Goal: Information Seeking & Learning: Learn about a topic

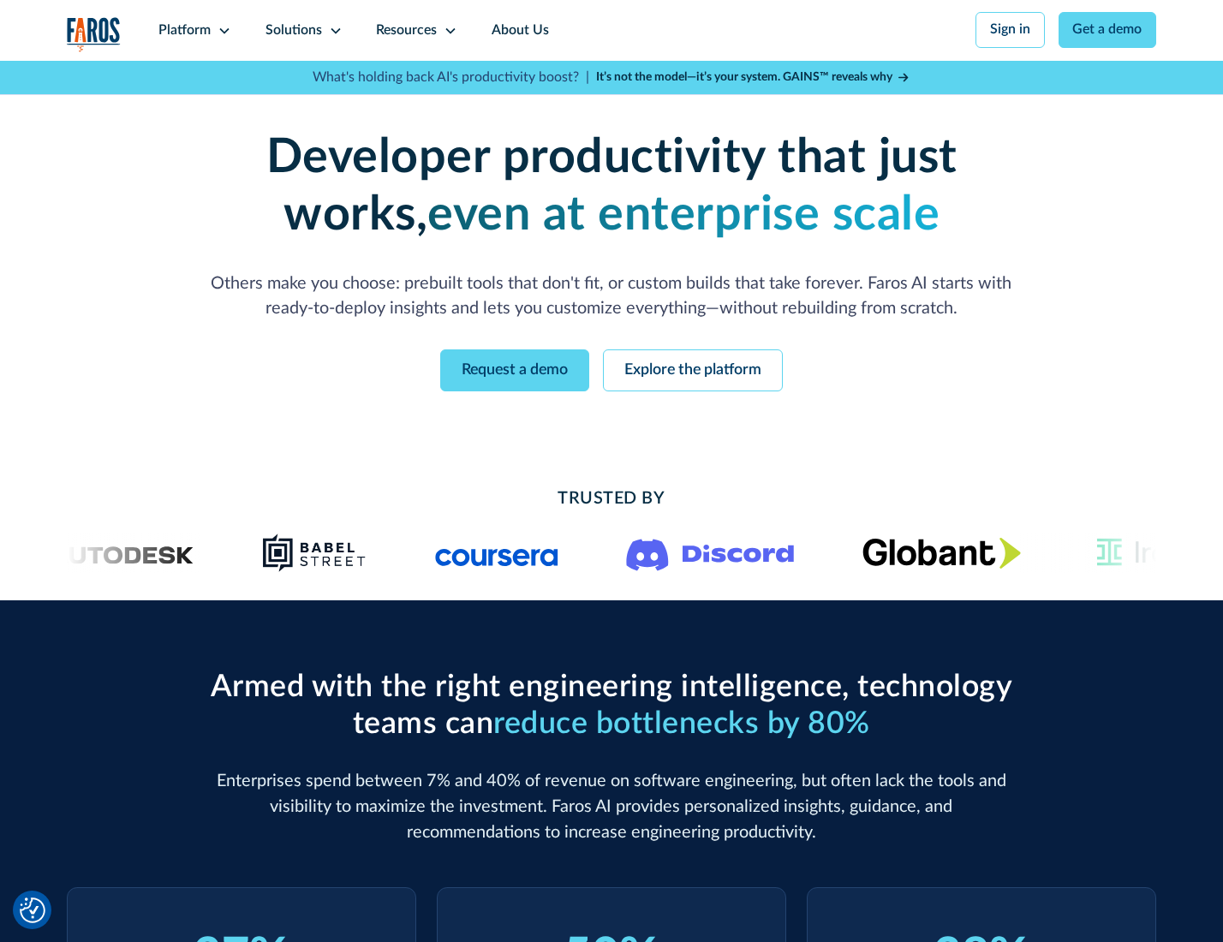
click at [222, 30] on icon at bounding box center [225, 31] width 14 height 14
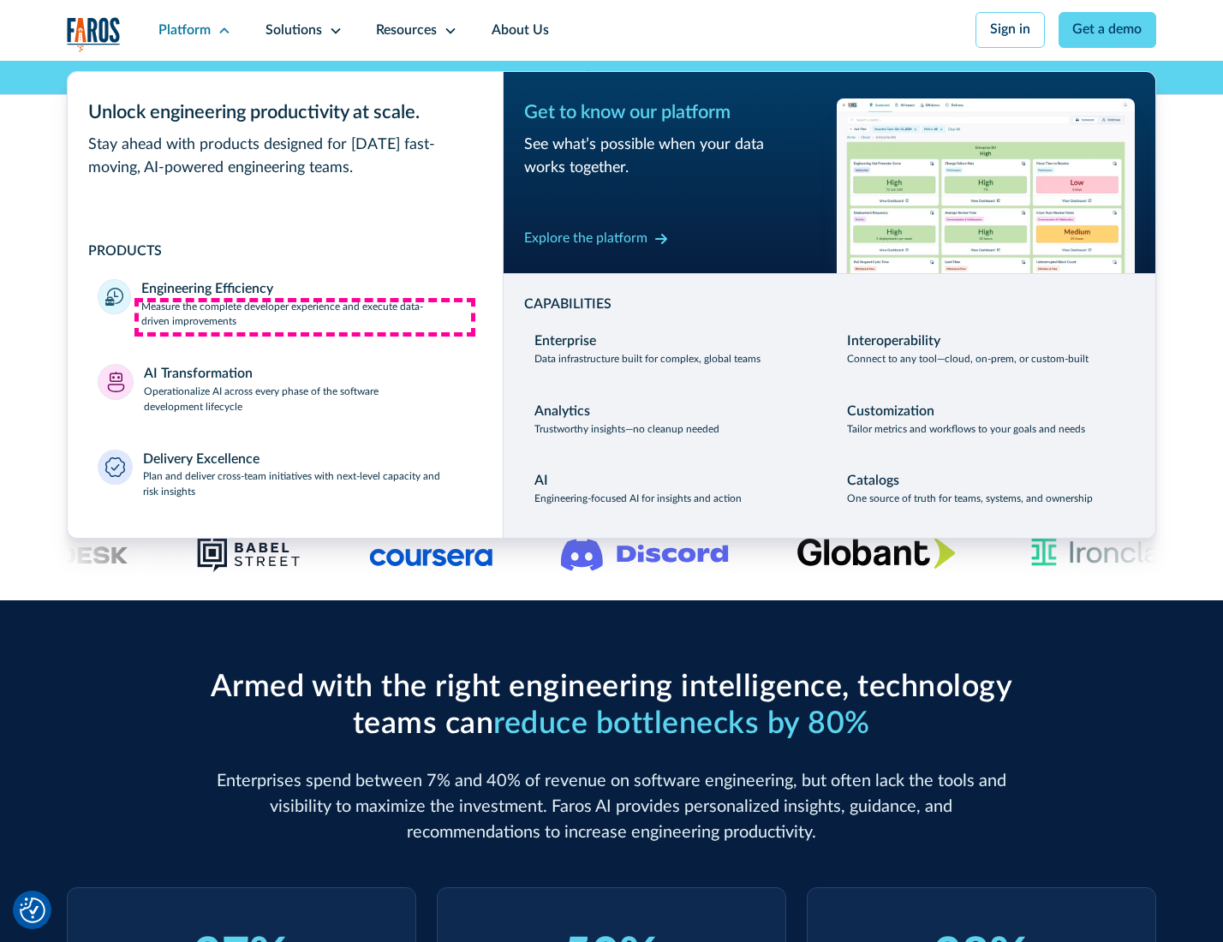
click at [305, 317] on p "Measure the complete developer experience and execute data-driven improvements" at bounding box center [306, 315] width 331 height 31
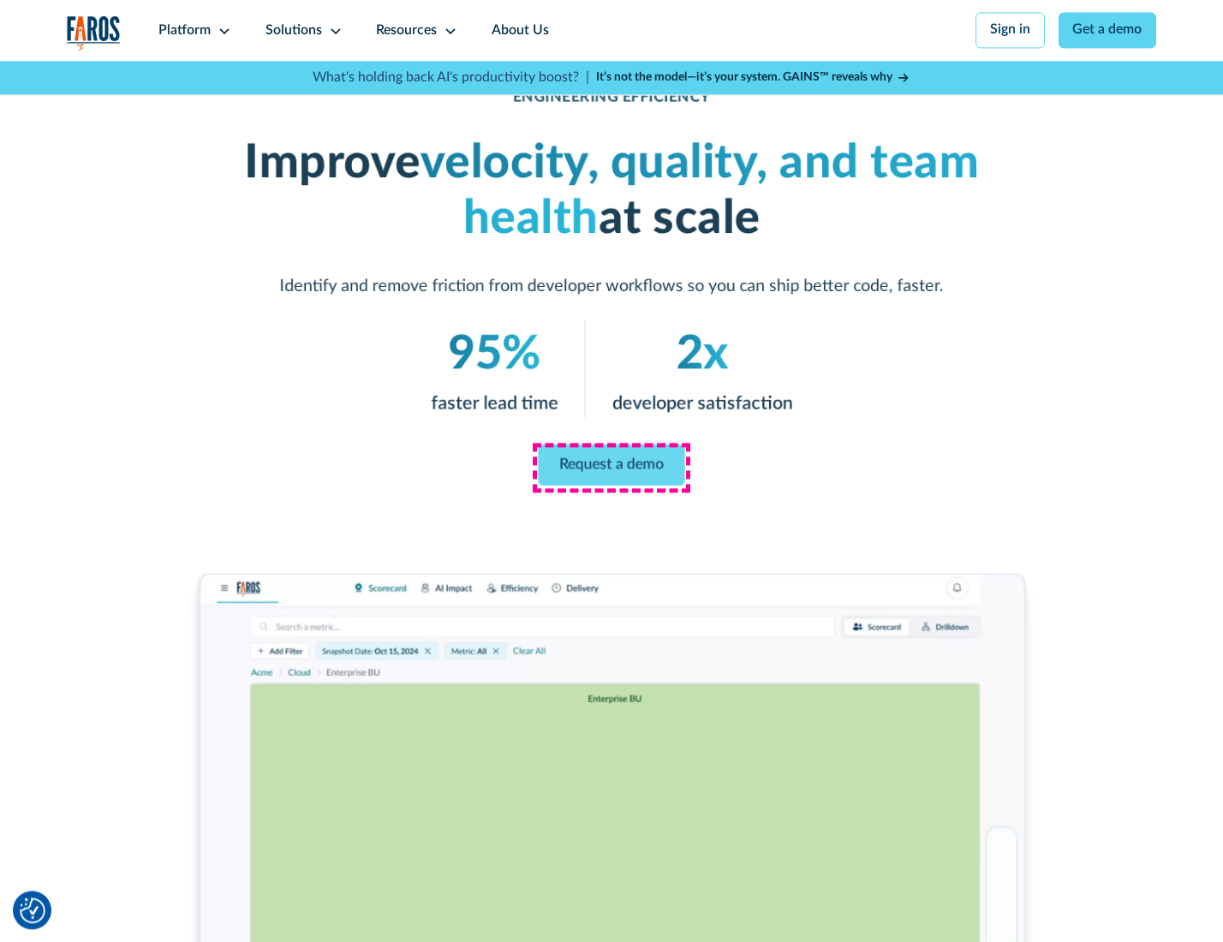
click at [611, 467] on link "Request a demo" at bounding box center [612, 464] width 146 height 41
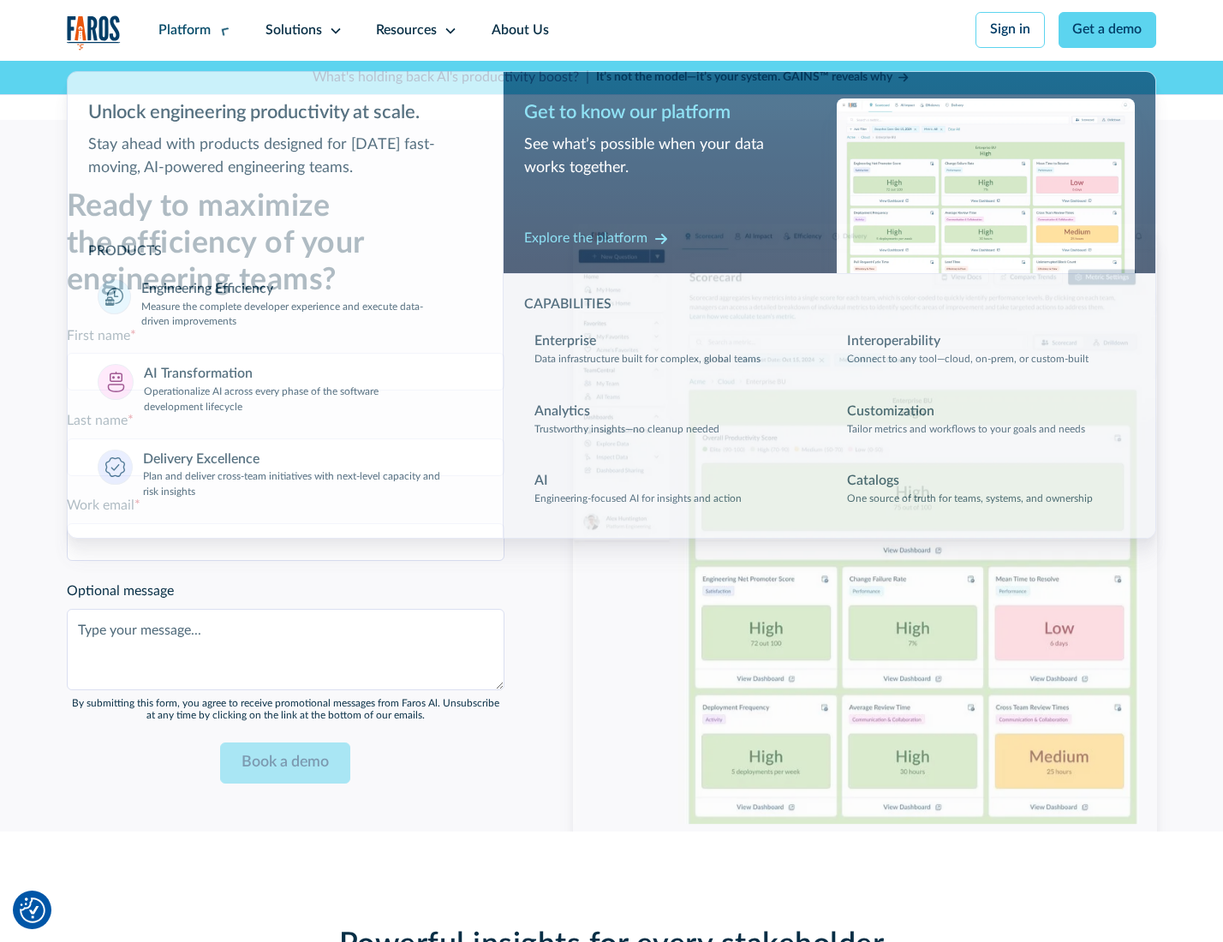
scroll to position [3728, 0]
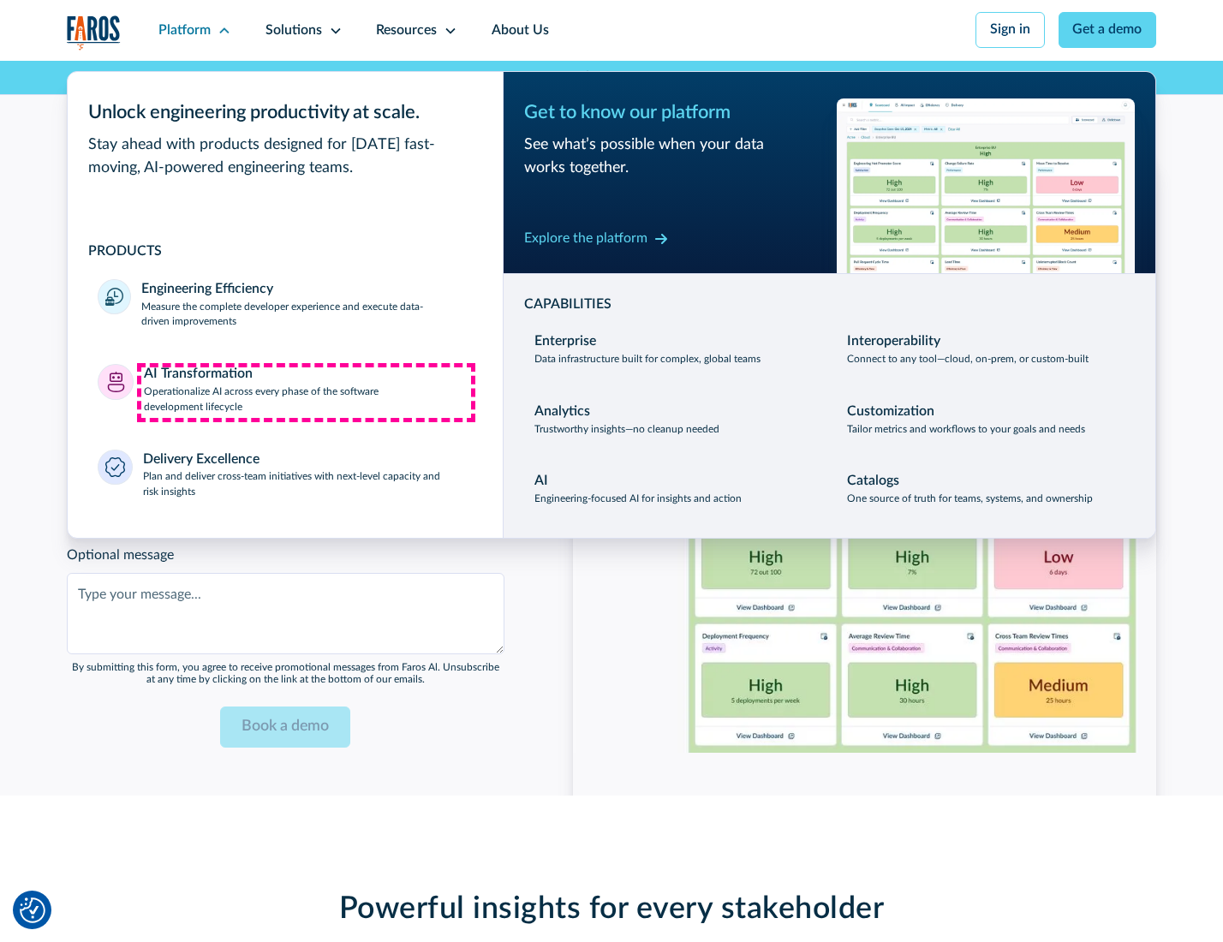
click at [306, 392] on p "Operationalize AI across every phase of the software development lifecycle" at bounding box center [308, 400] width 329 height 31
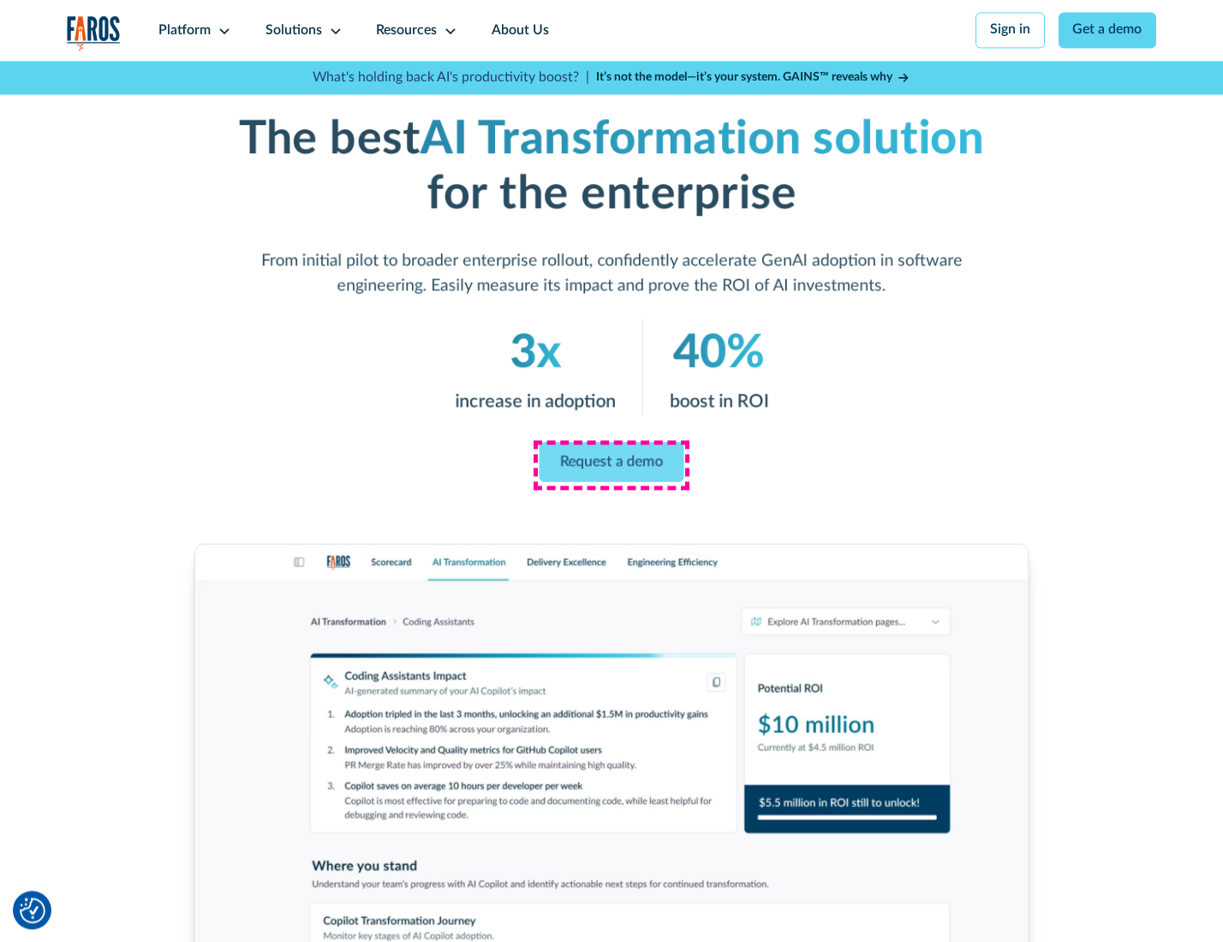
click at [611, 465] on link "Request a demo" at bounding box center [612, 462] width 145 height 40
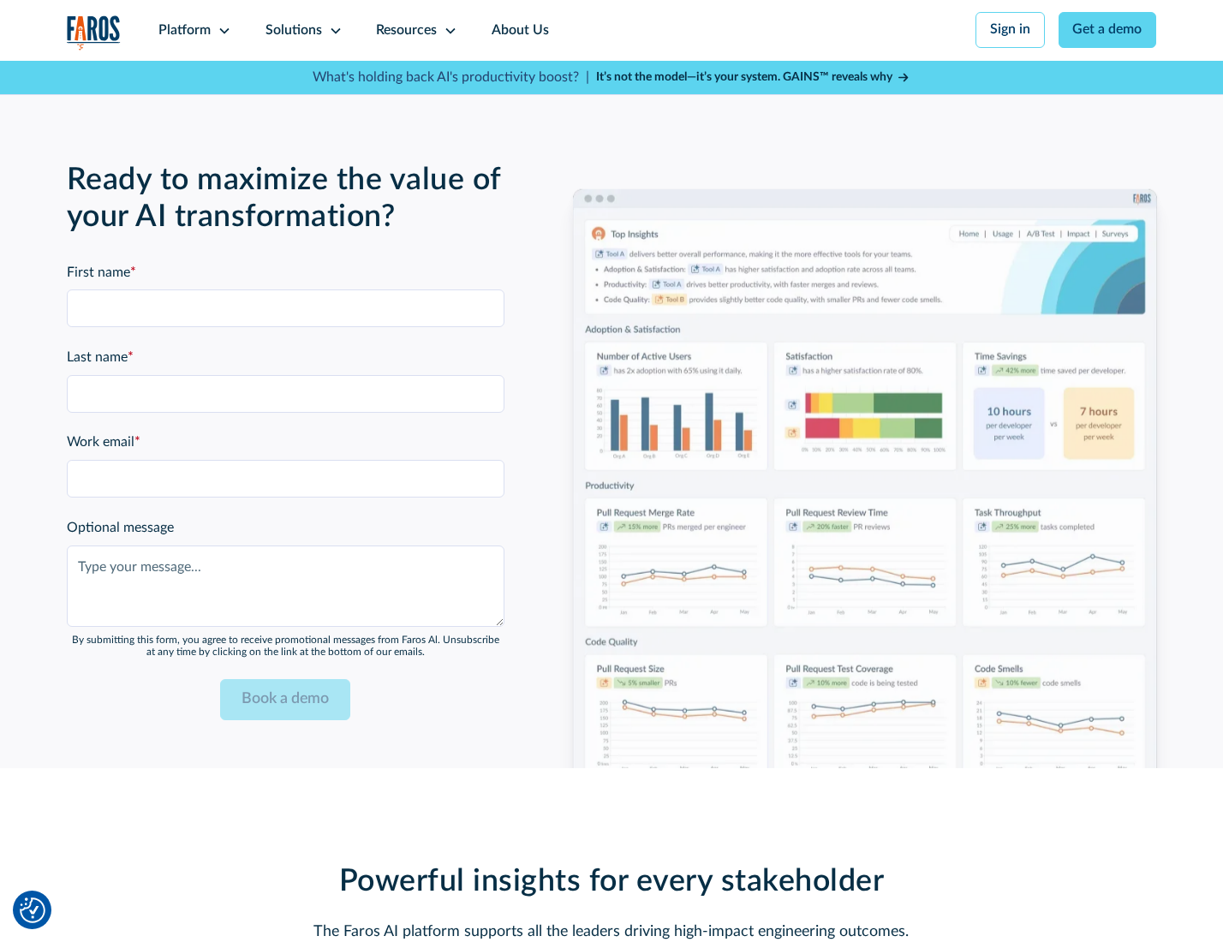
scroll to position [4141, 0]
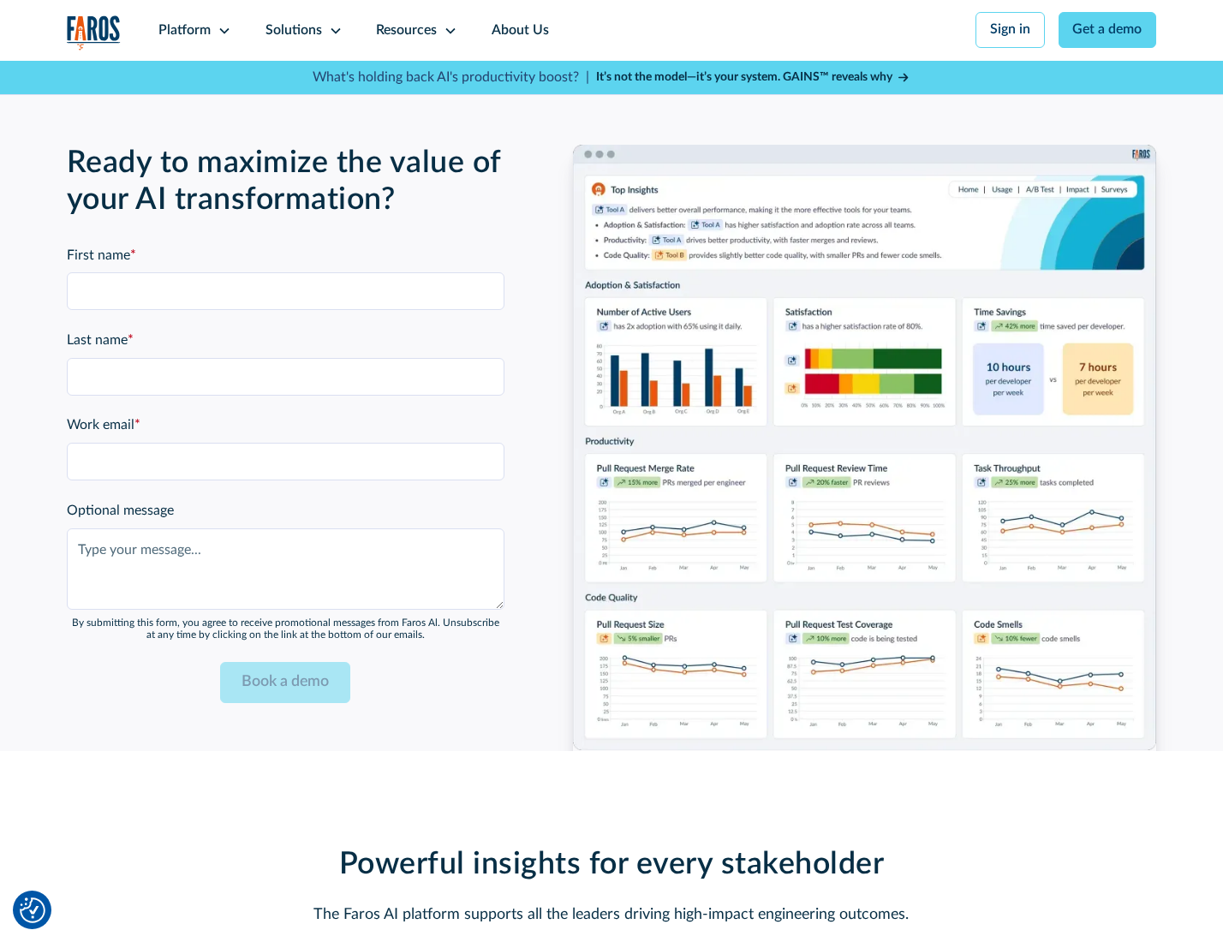
click at [192, 30] on div "Platform" at bounding box center [184, 31] width 52 height 21
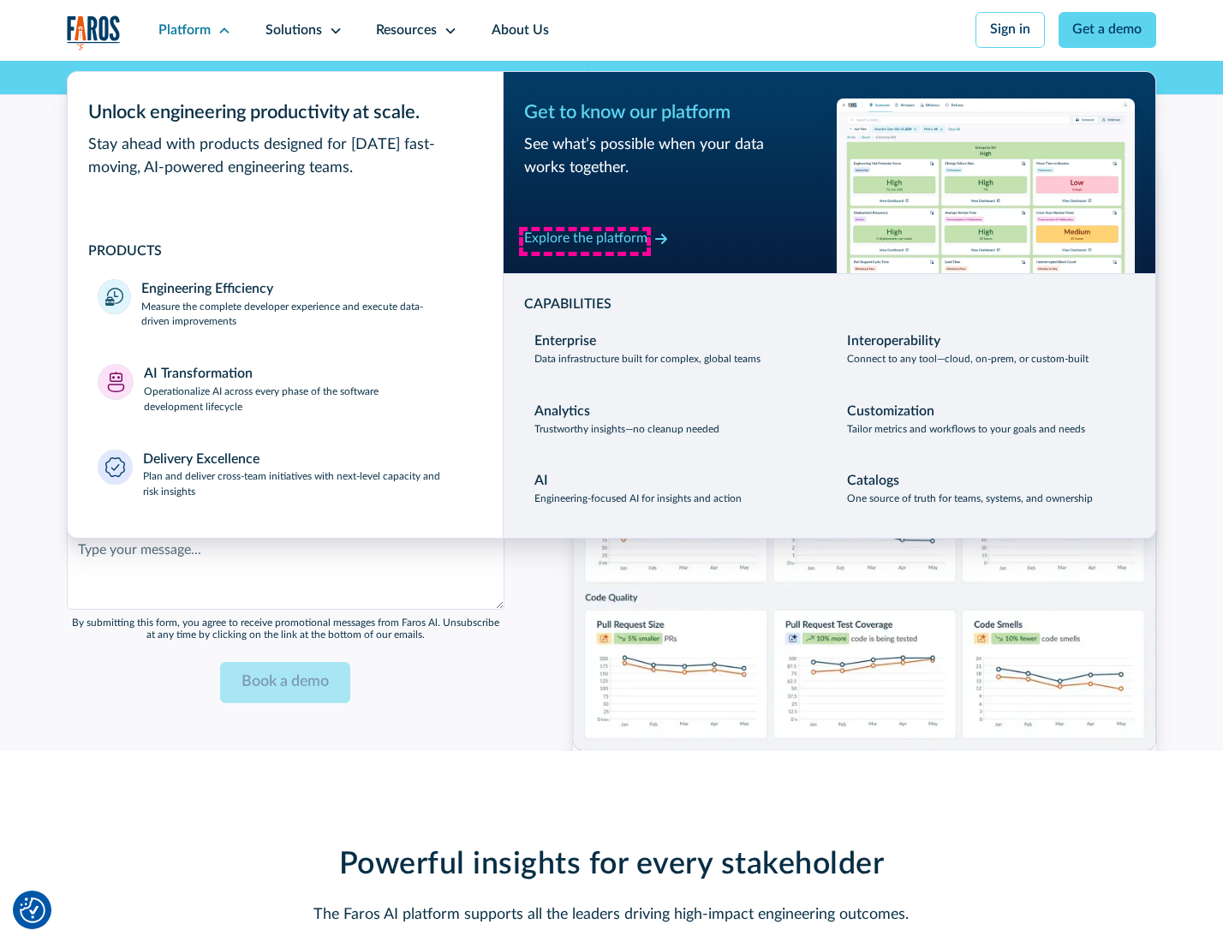
click at [585, 241] on div "Explore the platform" at bounding box center [585, 239] width 123 height 21
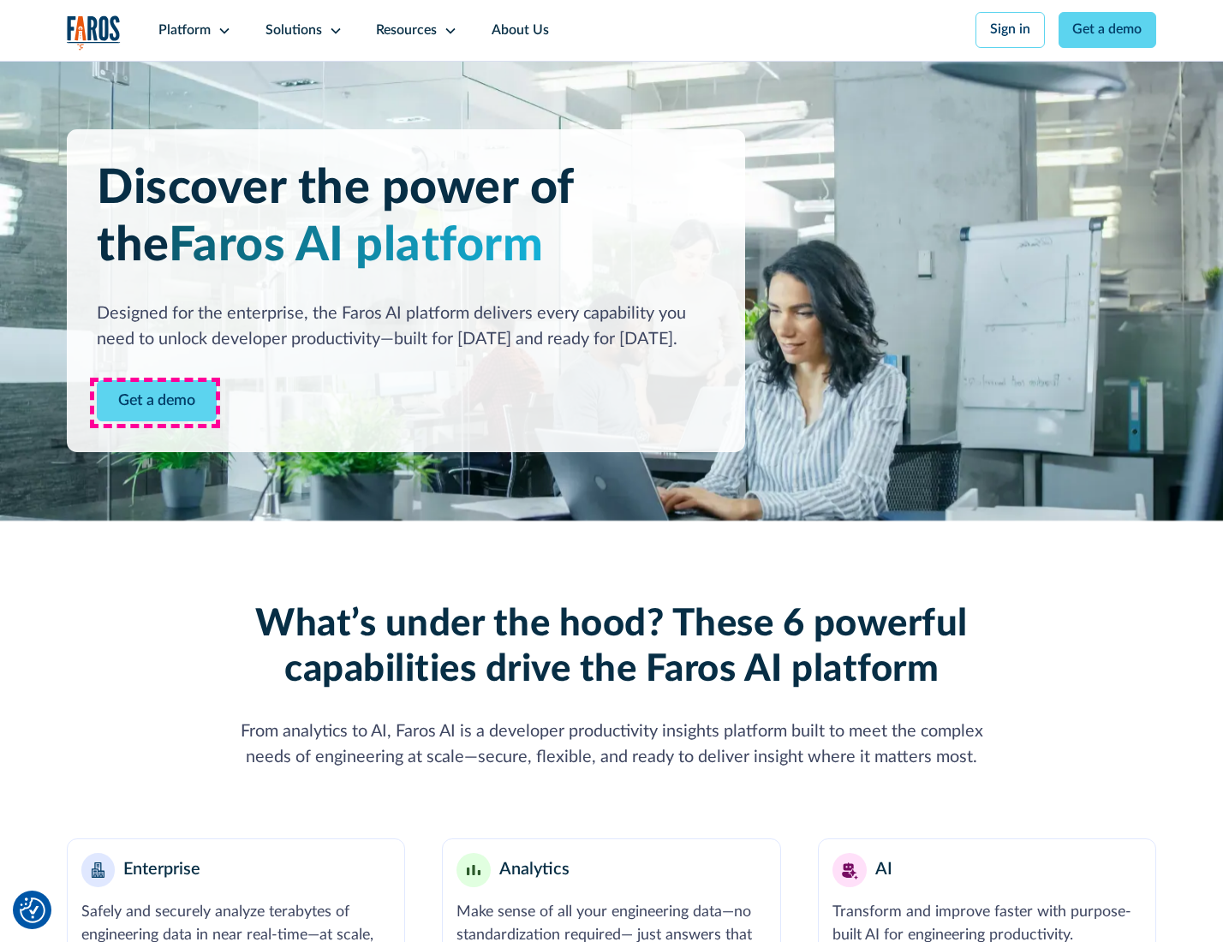
click at [155, 403] on link "Get a demo" at bounding box center [157, 401] width 120 height 42
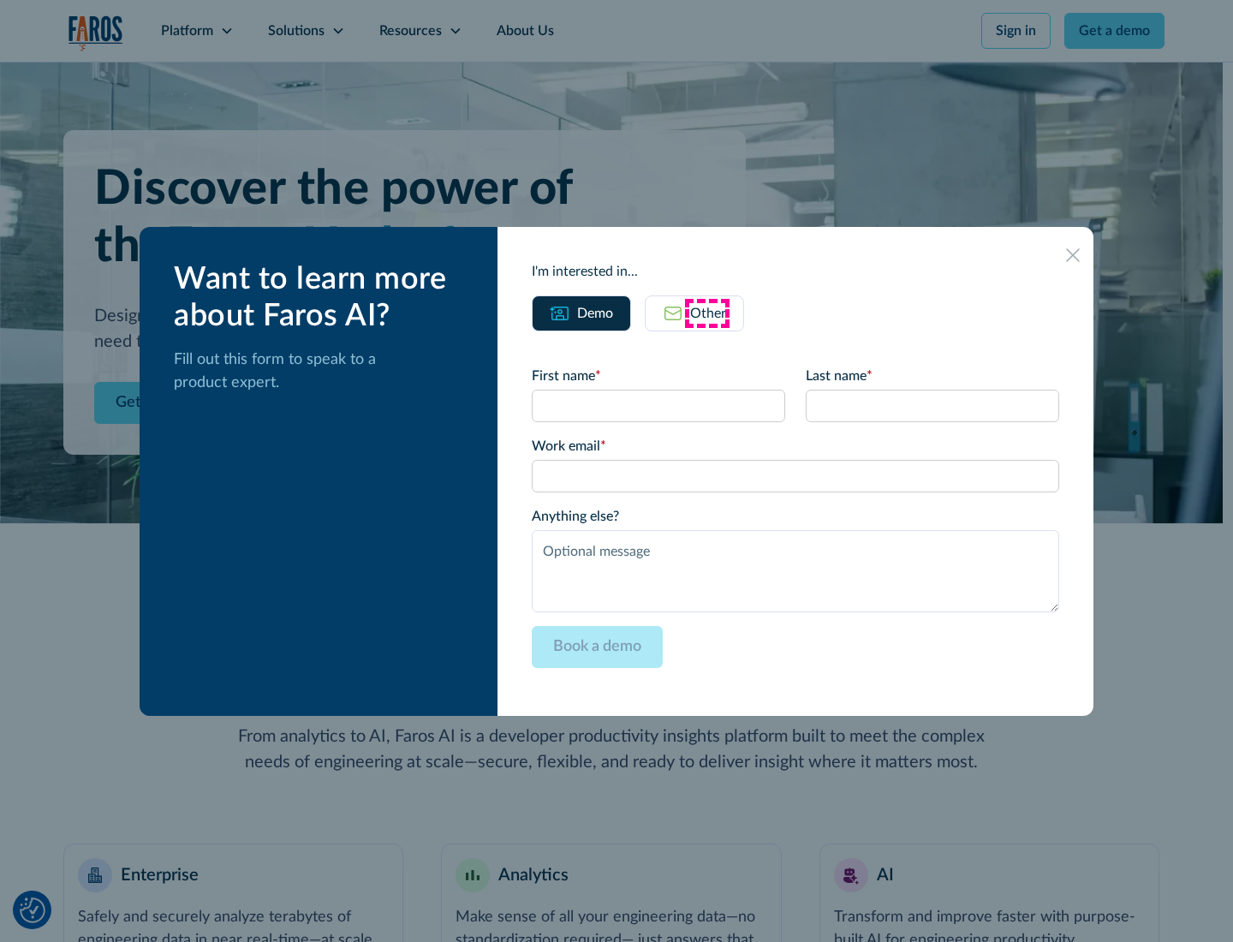
click at [707, 313] on div "Other" at bounding box center [708, 313] width 36 height 21
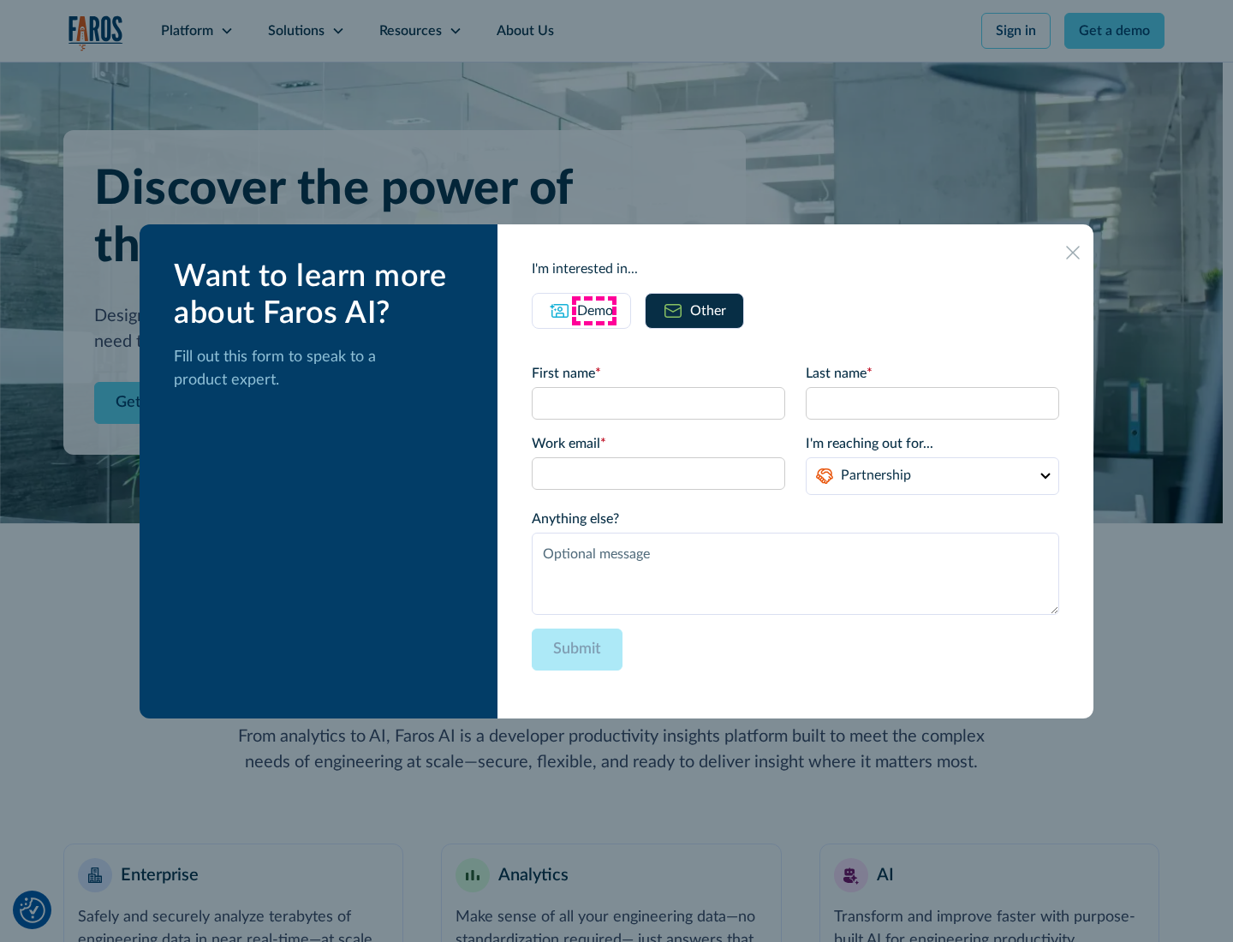
click at [593, 310] on div "Demo" at bounding box center [595, 311] width 36 height 21
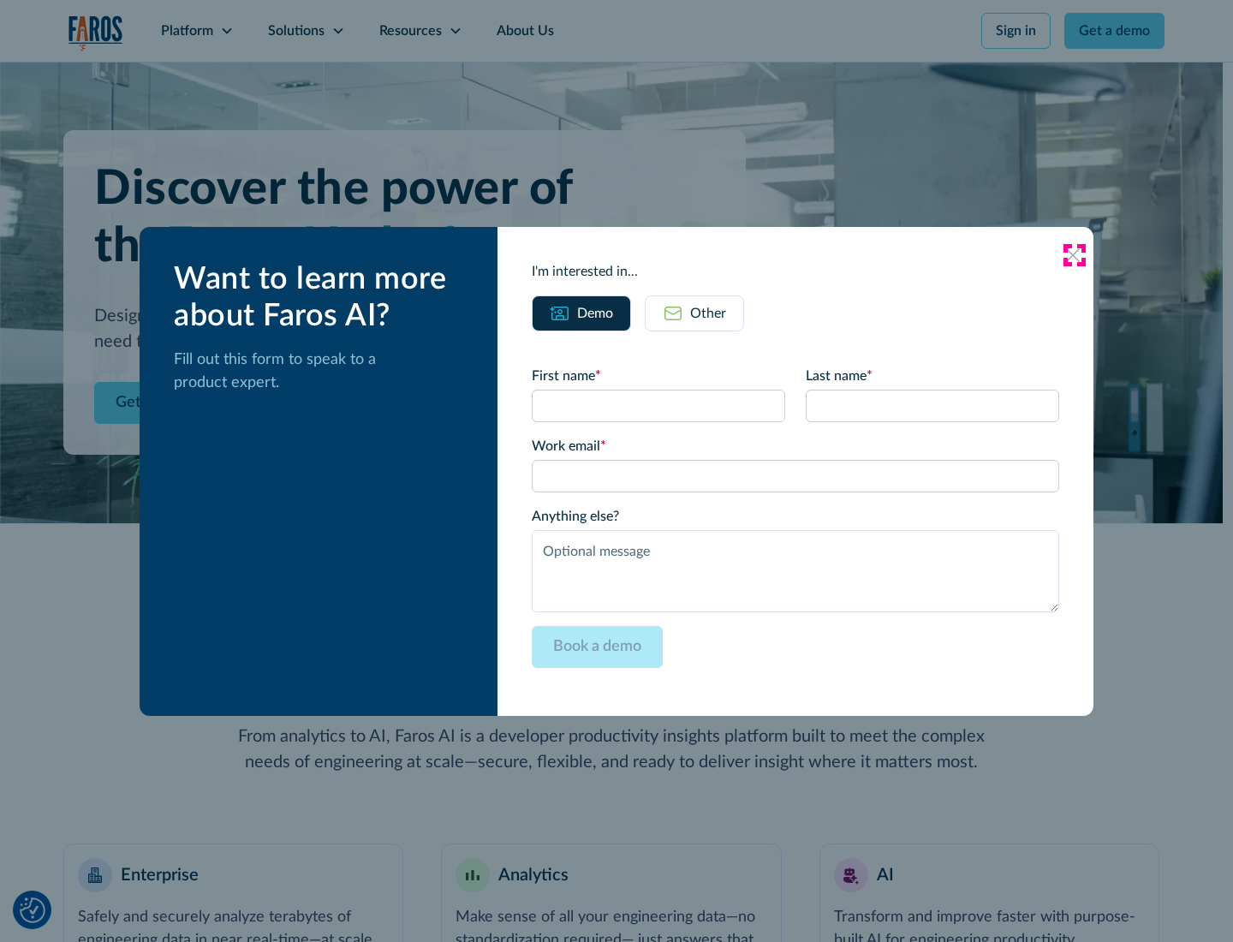
click at [1074, 254] on icon at bounding box center [1073, 255] width 14 height 14
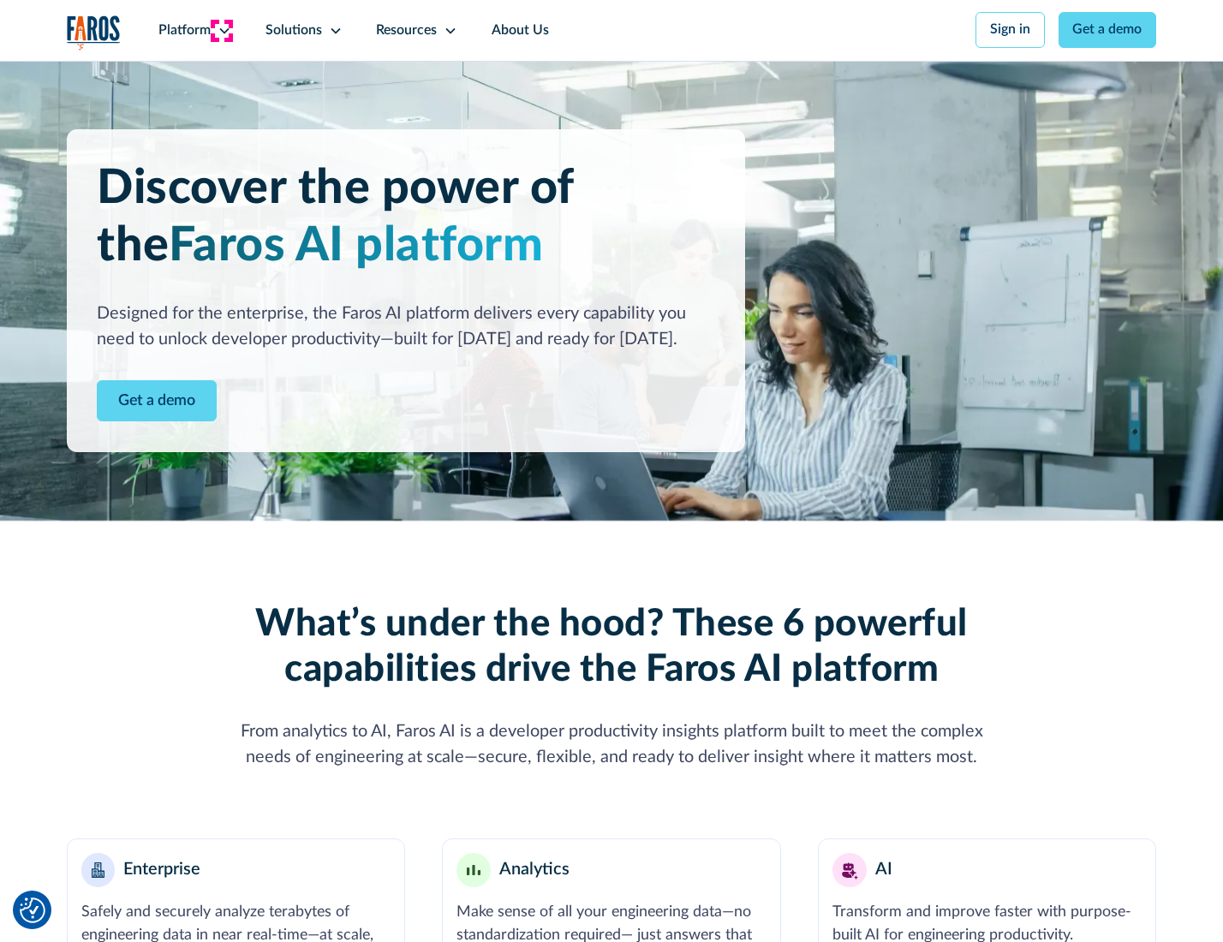
click at [222, 30] on icon at bounding box center [225, 31] width 14 height 14
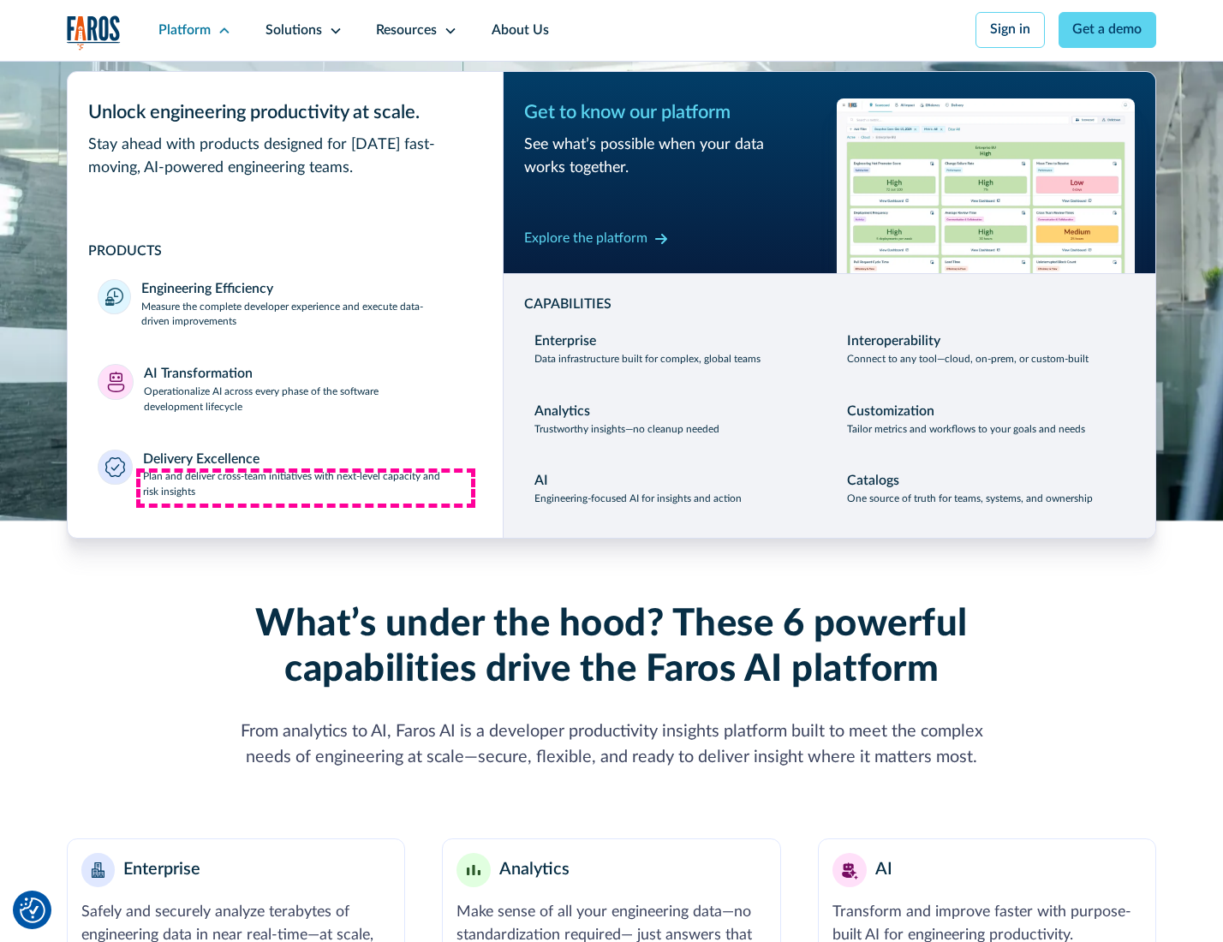
click at [306, 488] on p "Plan and deliver cross-team initiatives with next-level capacity and risk insig…" at bounding box center [308, 484] width 330 height 31
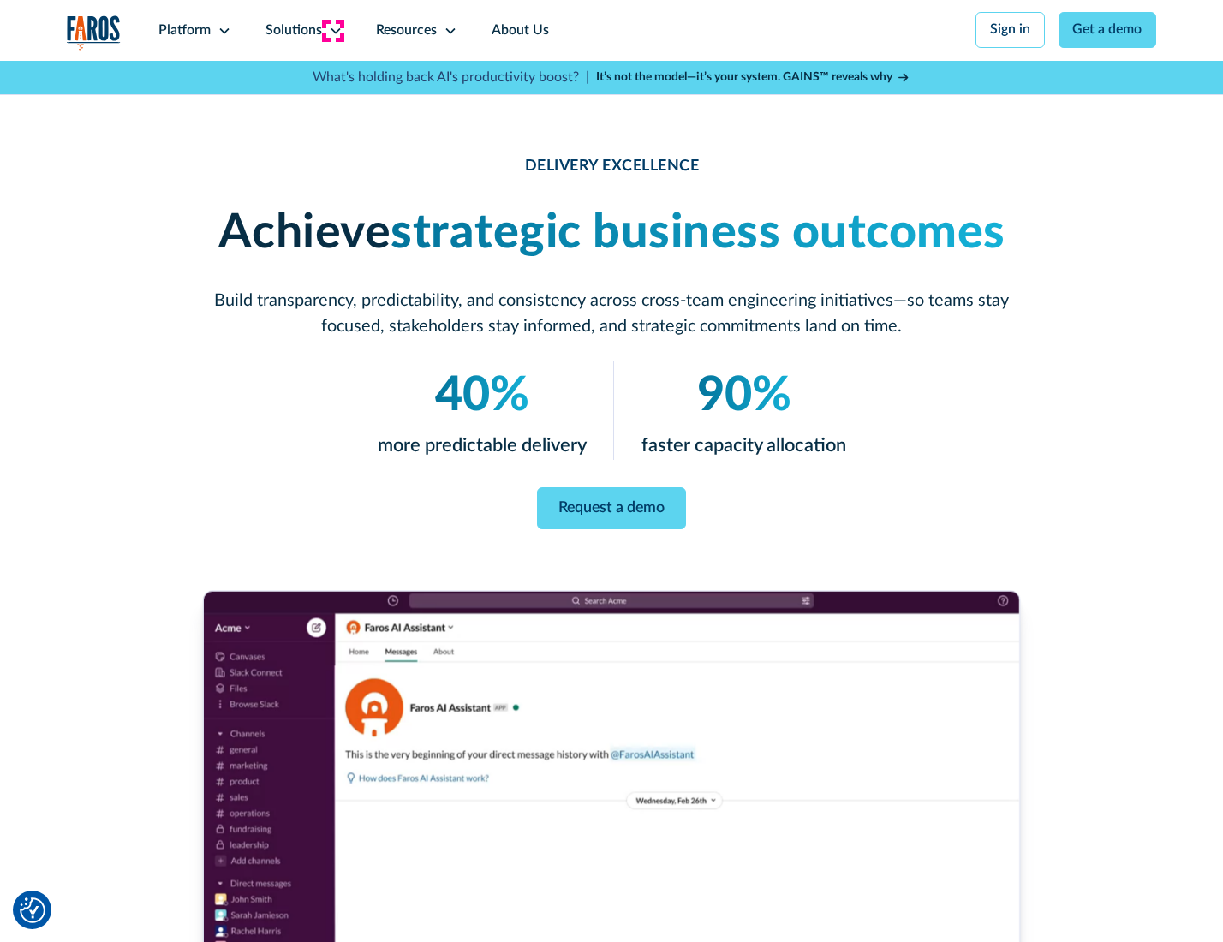
click at [332, 30] on icon at bounding box center [336, 31] width 14 height 14
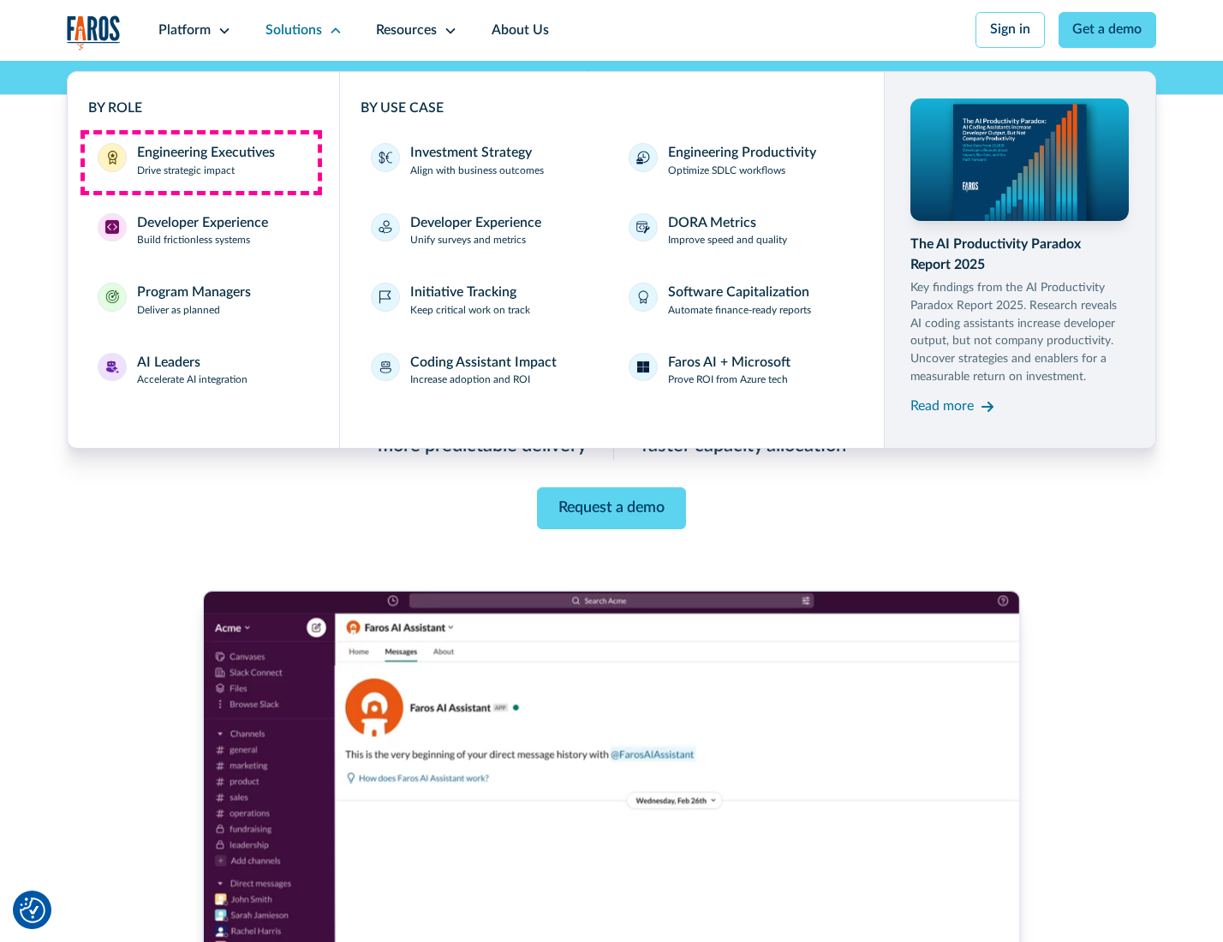
click at [200, 162] on div "Engineering Executives" at bounding box center [206, 153] width 138 height 21
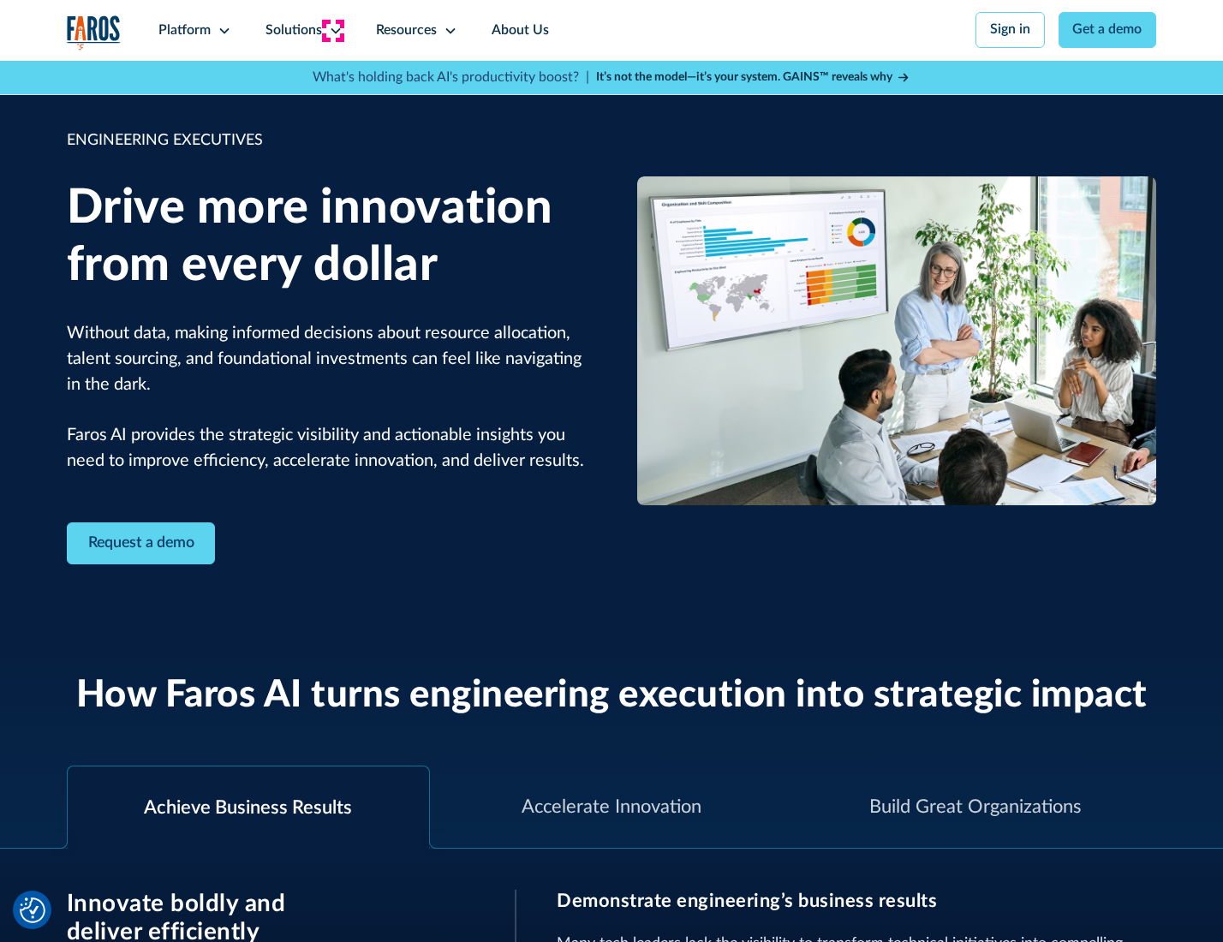
click at [332, 30] on icon at bounding box center [336, 31] width 14 height 14
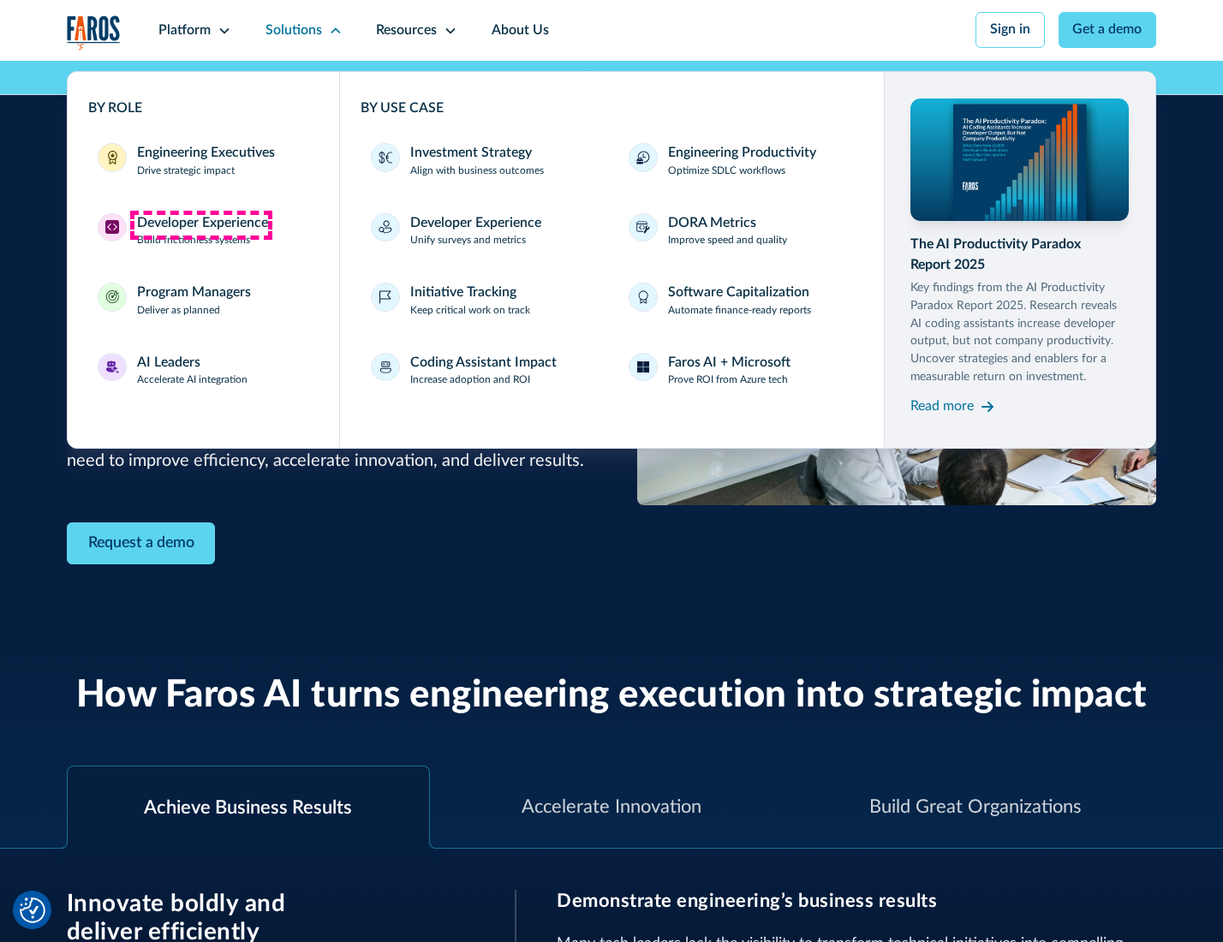
click at [200, 224] on div "Developer Experience" at bounding box center [202, 223] width 131 height 21
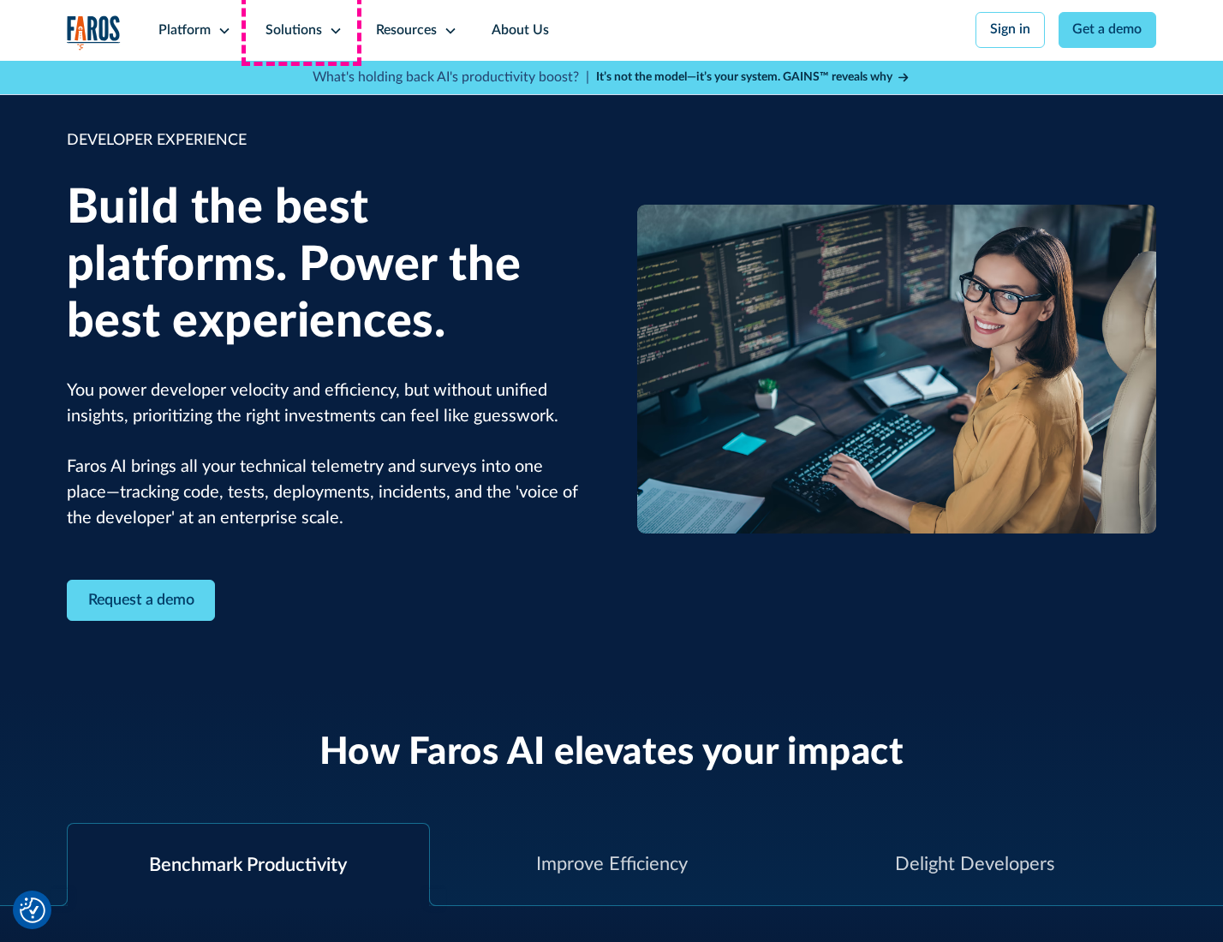
click at [301, 30] on div "Solutions" at bounding box center [293, 31] width 57 height 21
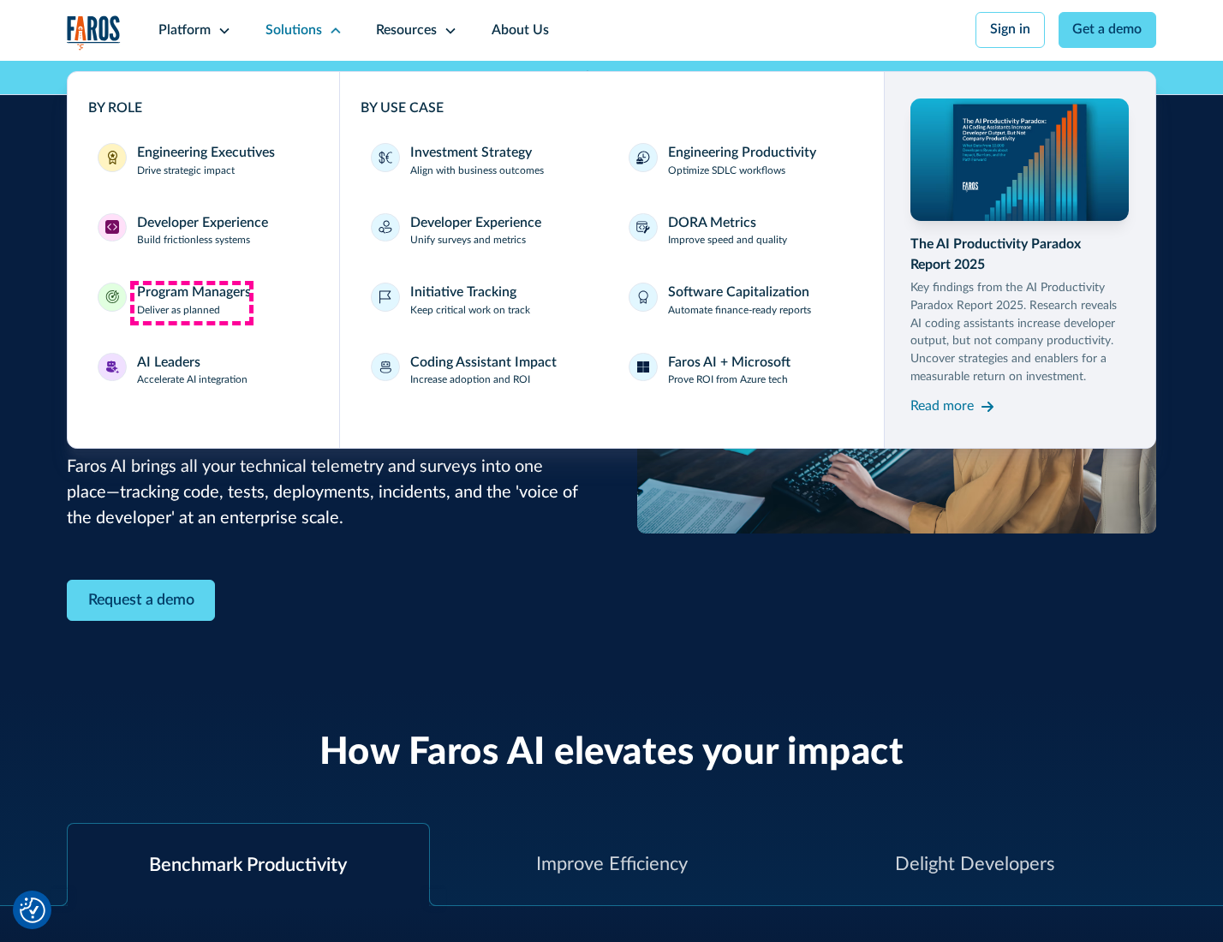
click at [191, 302] on div "Program Managers" at bounding box center [194, 293] width 114 height 21
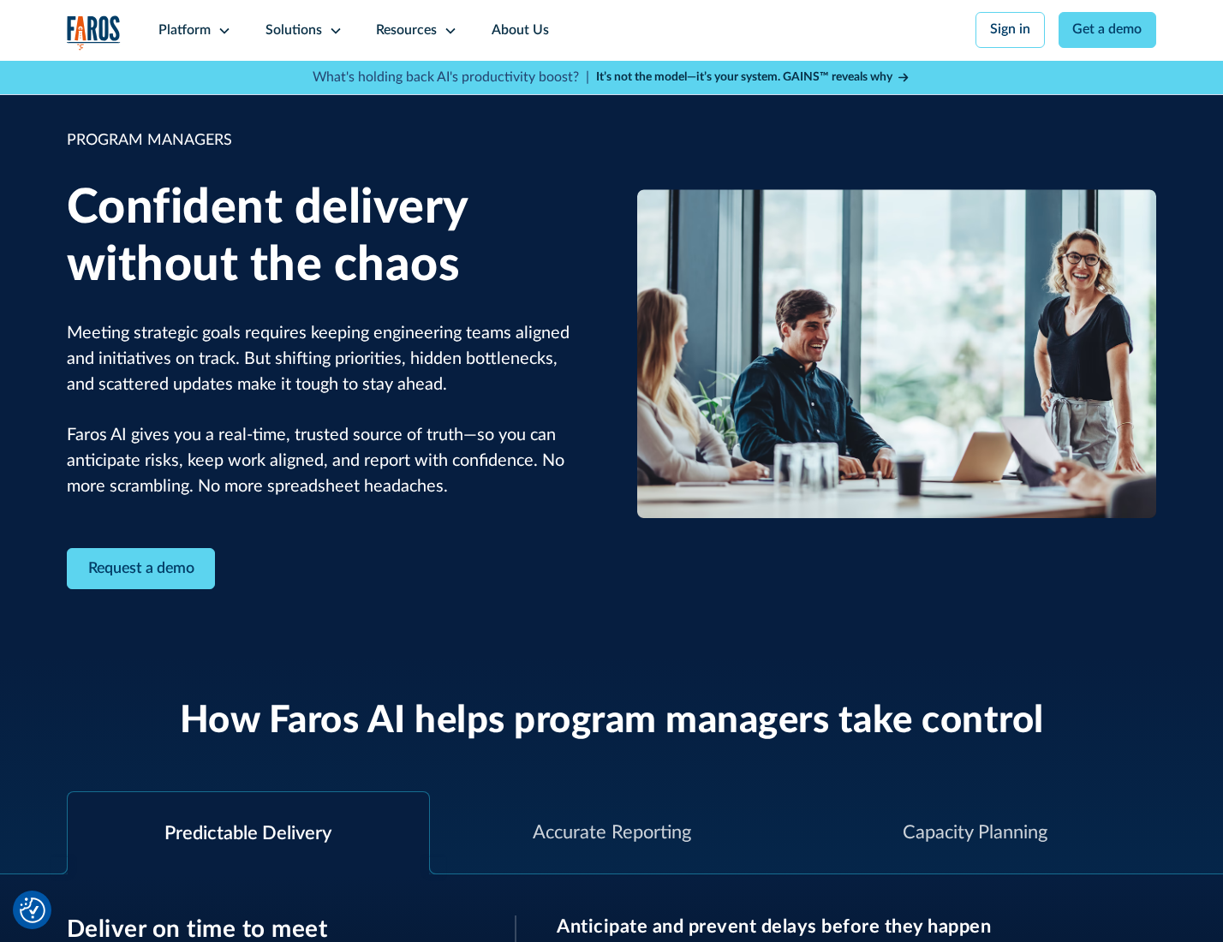
click at [332, 31] on icon at bounding box center [336, 31] width 14 height 14
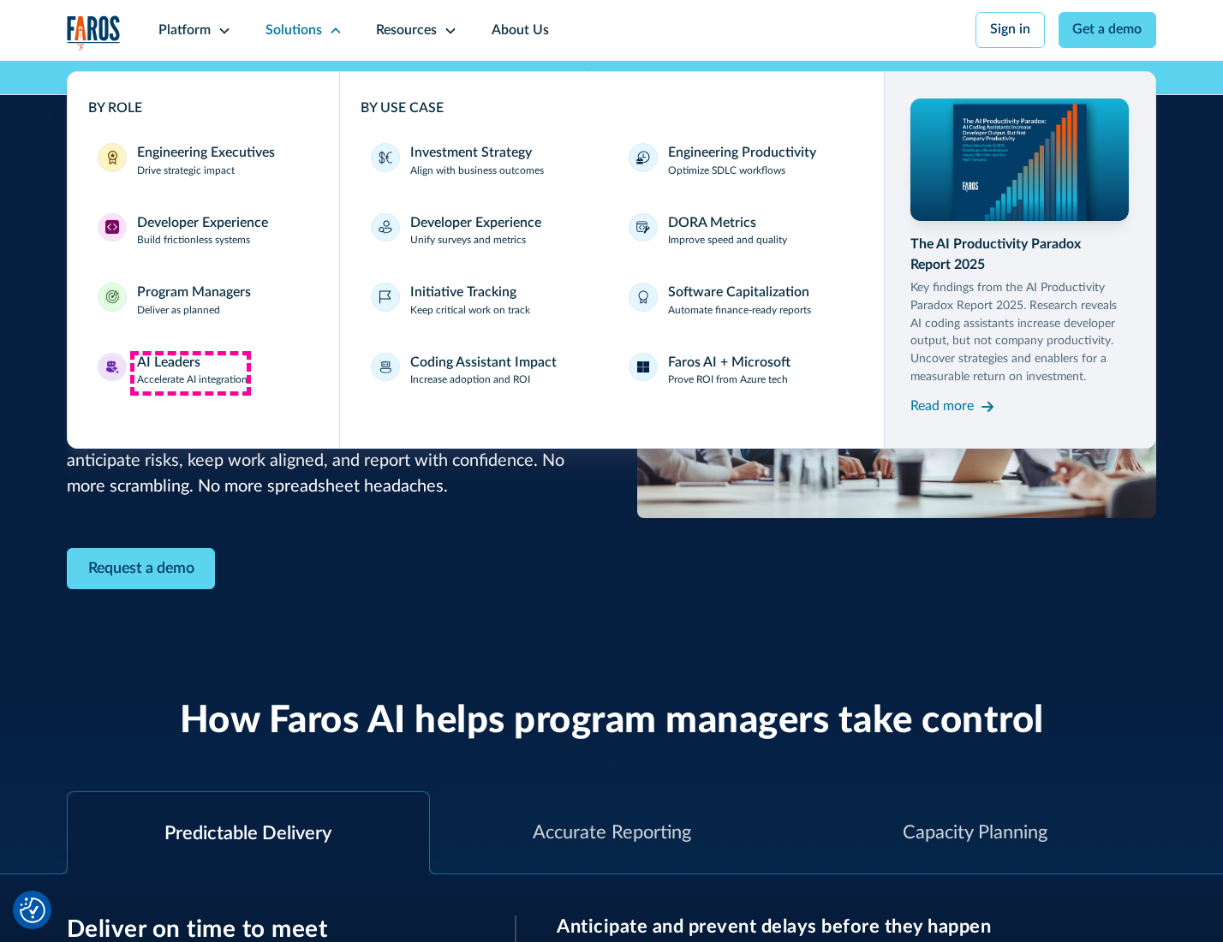
click at [190, 373] on div "AI Leaders" at bounding box center [168, 363] width 63 height 21
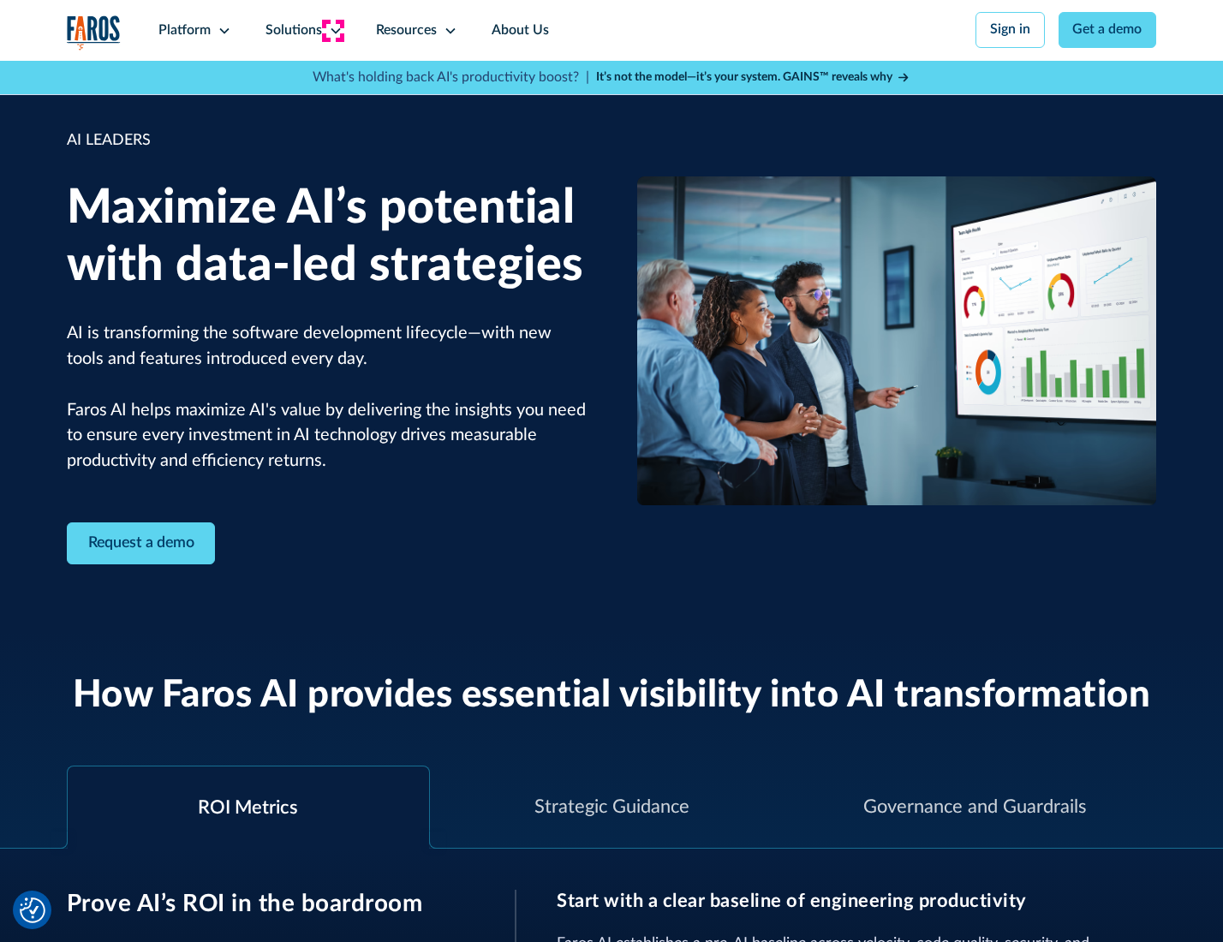
click at [332, 30] on icon at bounding box center [336, 31] width 14 height 14
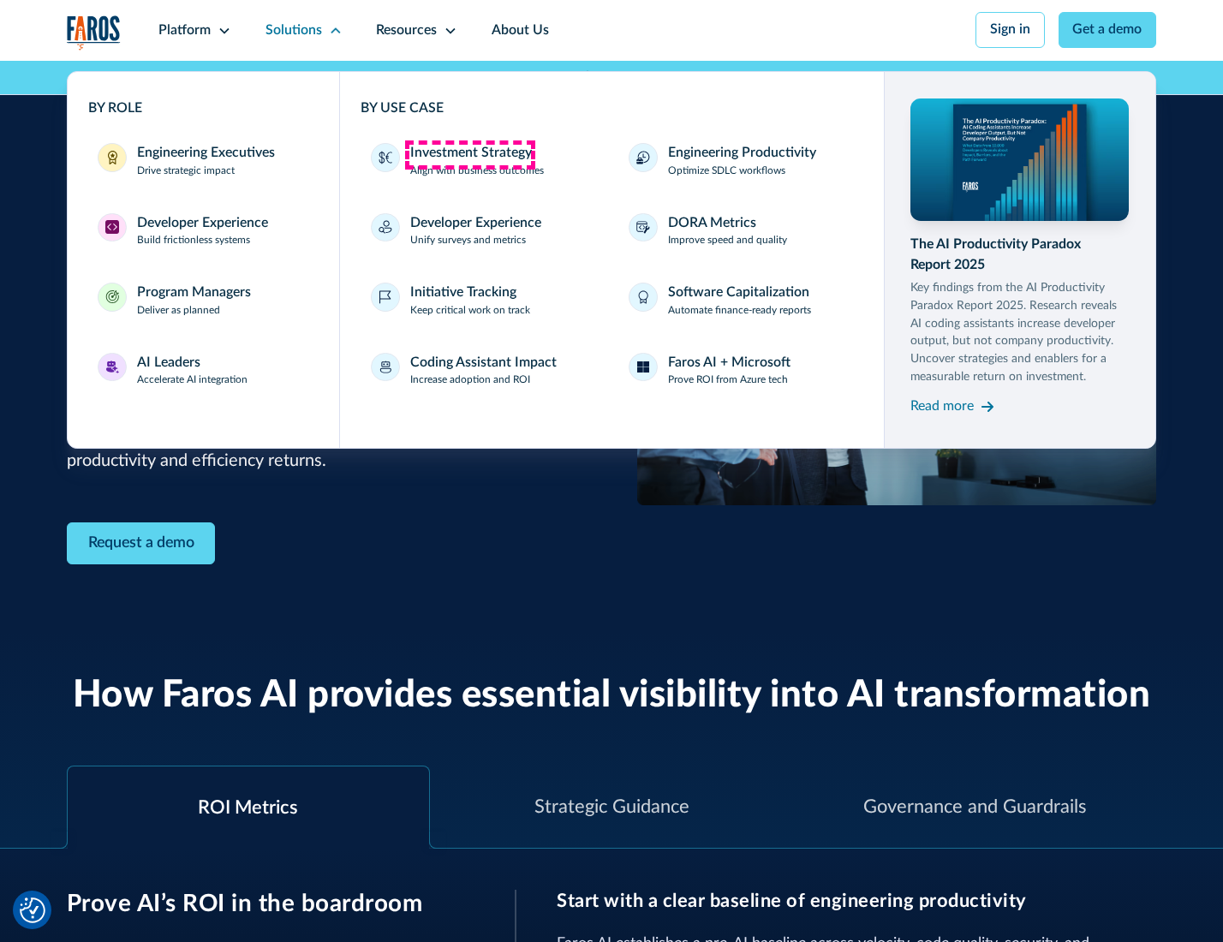
click at [469, 154] on div "Investment Strategy" at bounding box center [471, 153] width 122 height 21
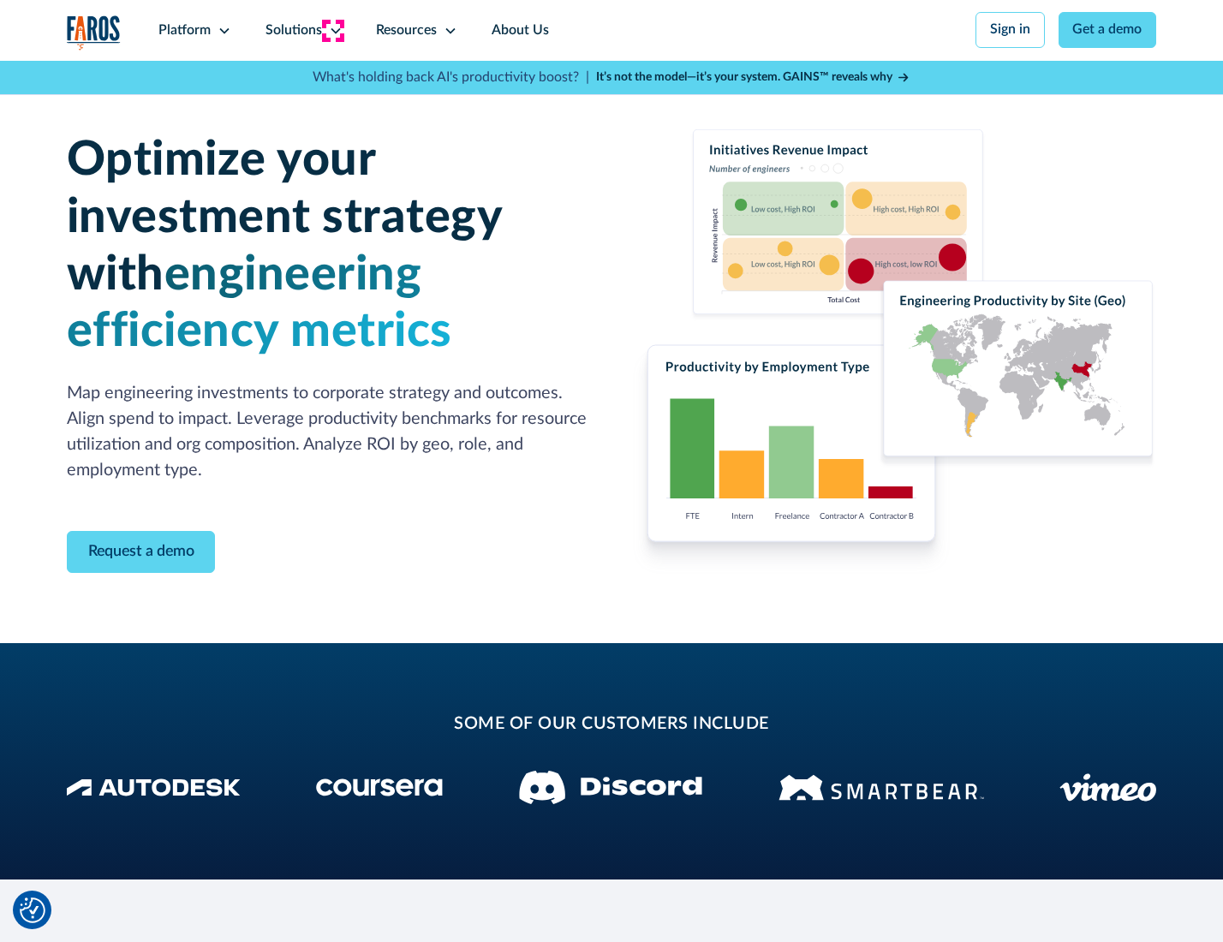
click at [332, 30] on icon at bounding box center [336, 31] width 14 height 14
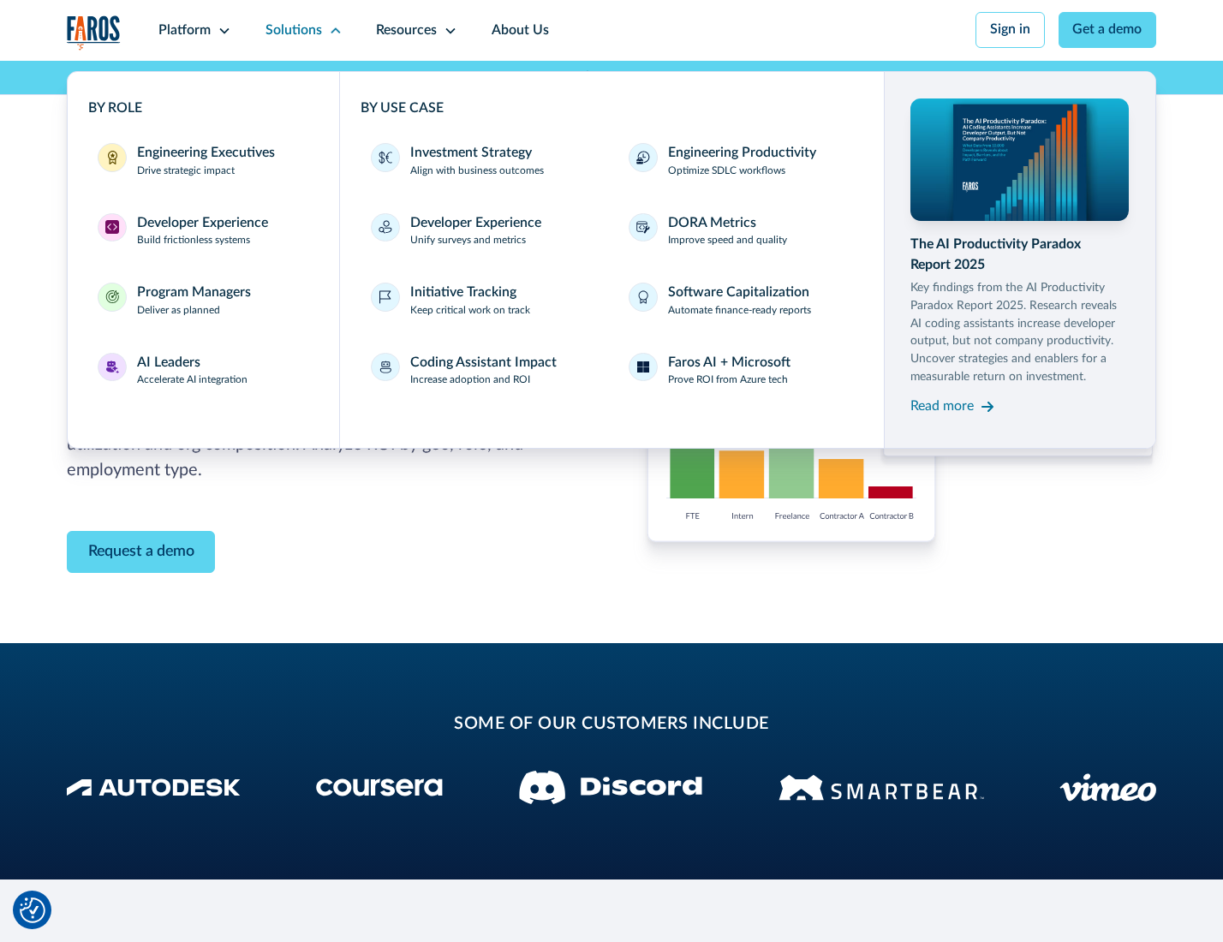
click at [729, 383] on p "Prove ROI from Azure tech" at bounding box center [728, 380] width 120 height 15
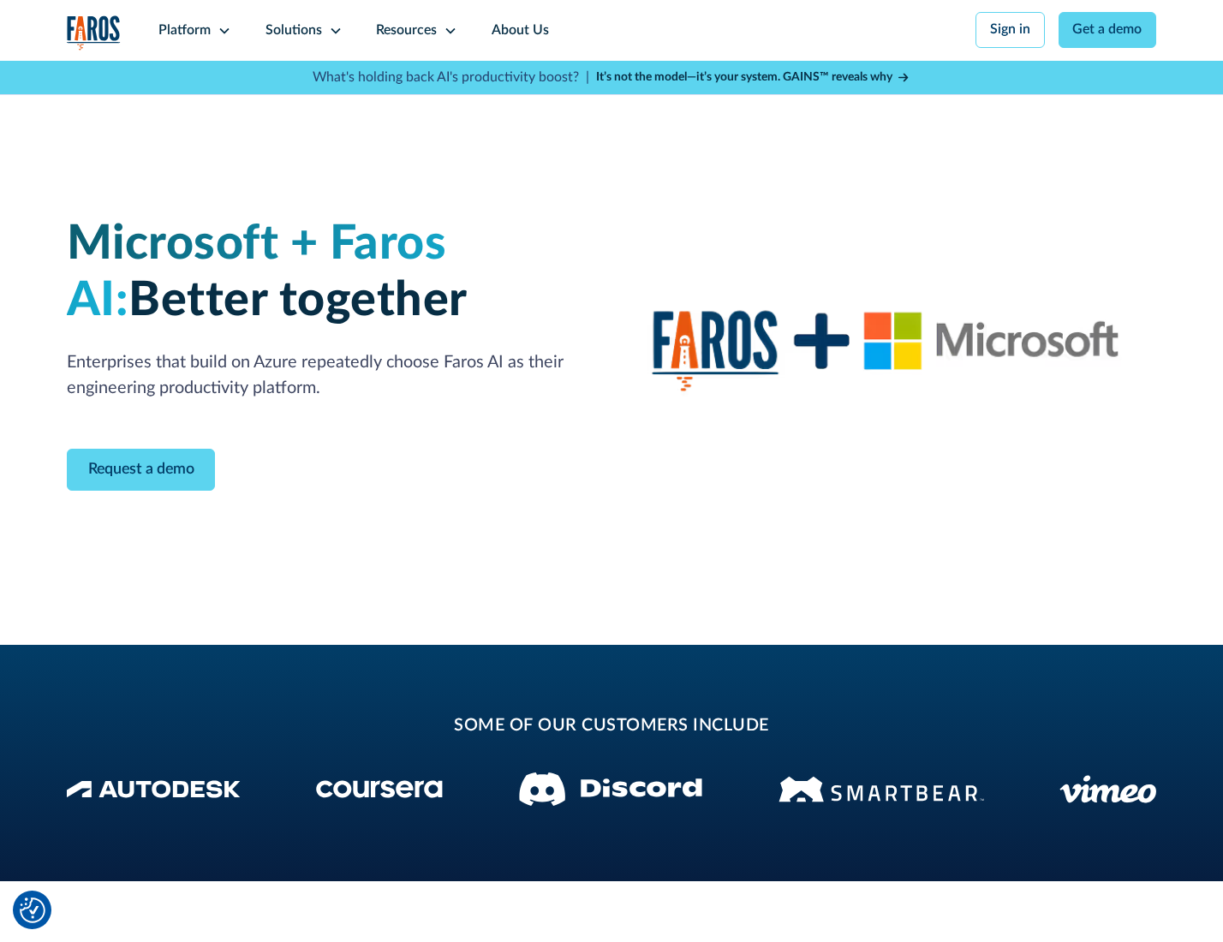
click at [332, 30] on icon at bounding box center [336, 31] width 14 height 14
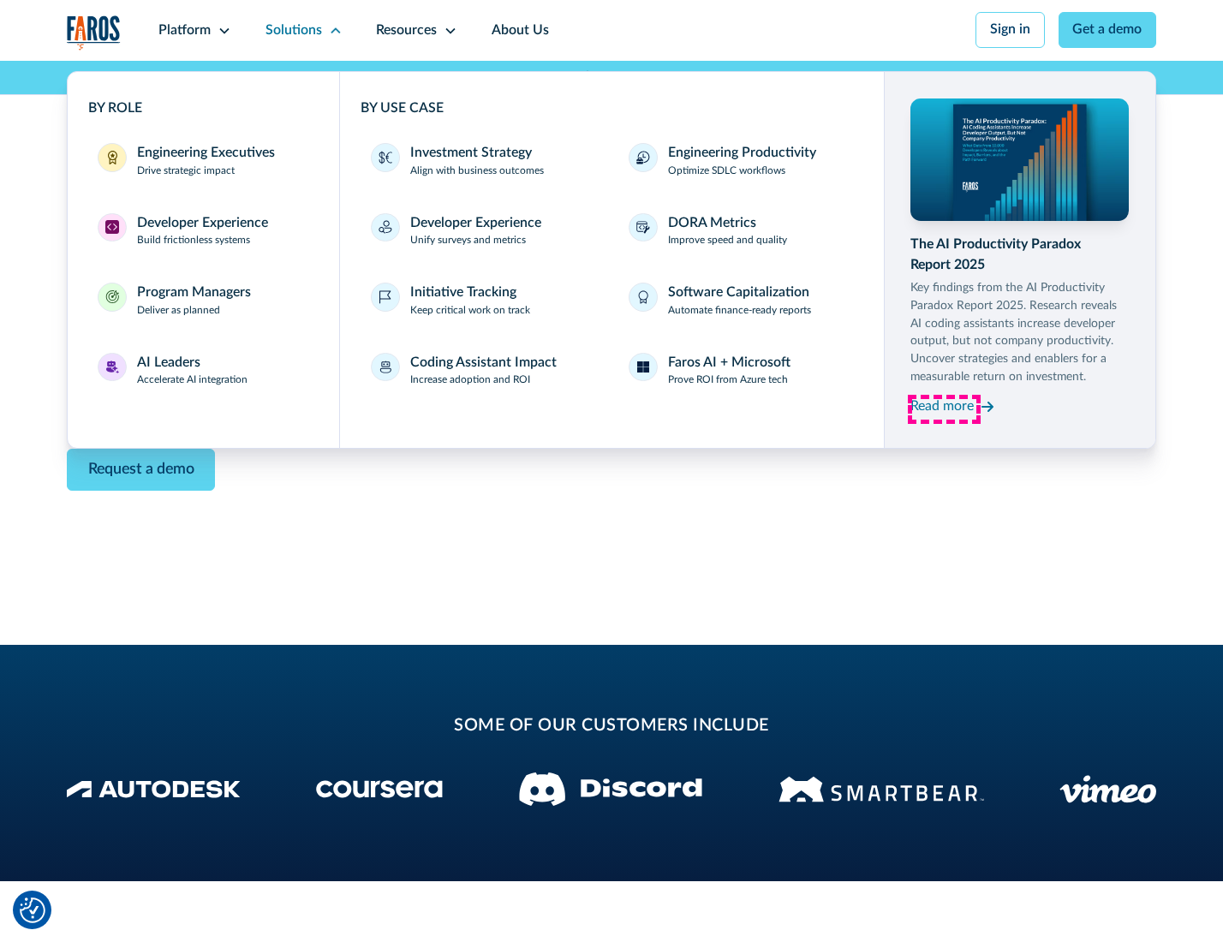
click at [944, 409] on div "Read more" at bounding box center [941, 407] width 63 height 21
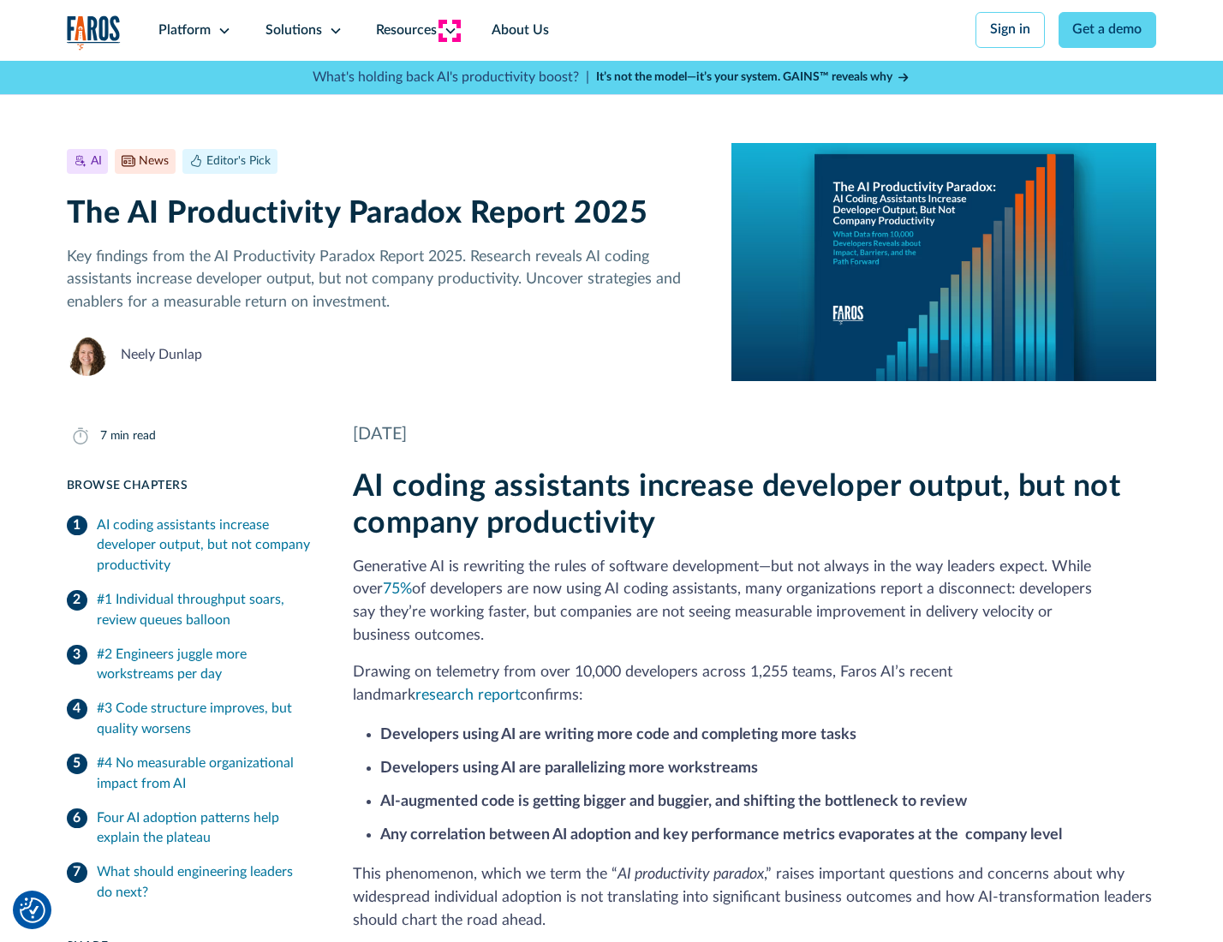
click at [449, 30] on icon at bounding box center [451, 31] width 14 height 14
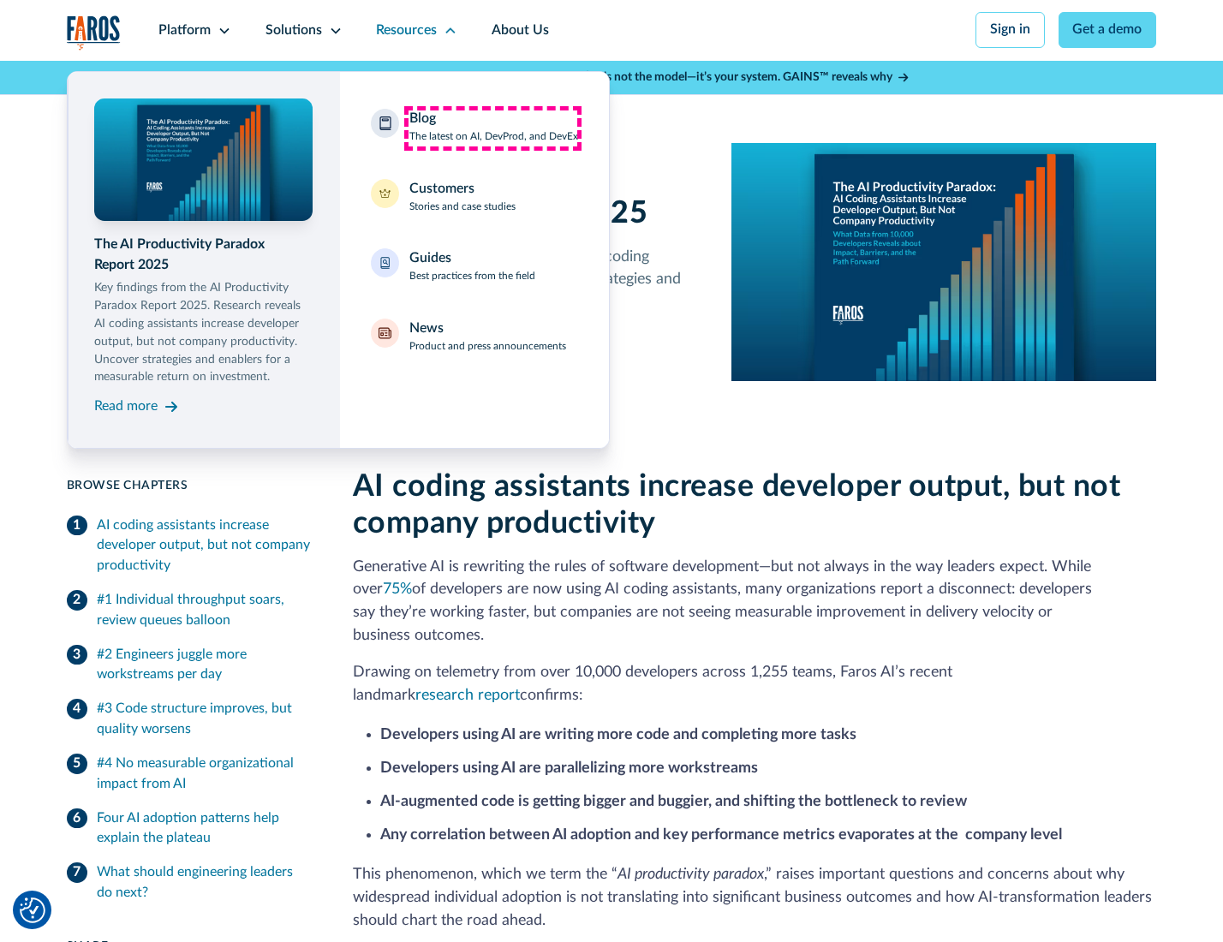
click at [492, 128] on div "Blog The latest on AI, DevProd, and DevEx" at bounding box center [493, 127] width 169 height 36
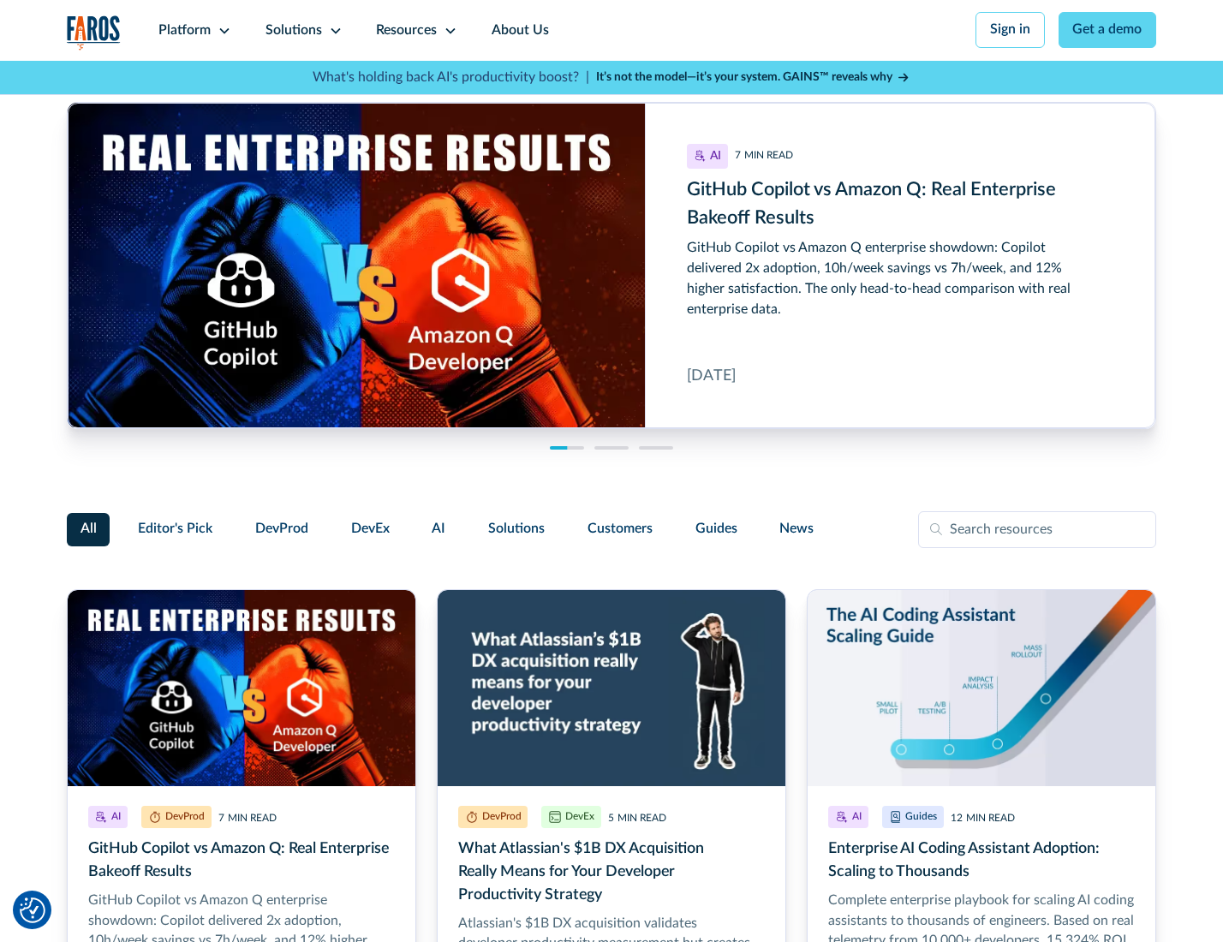
click at [1109, 30] on link "Get a demo" at bounding box center [1108, 30] width 98 height 36
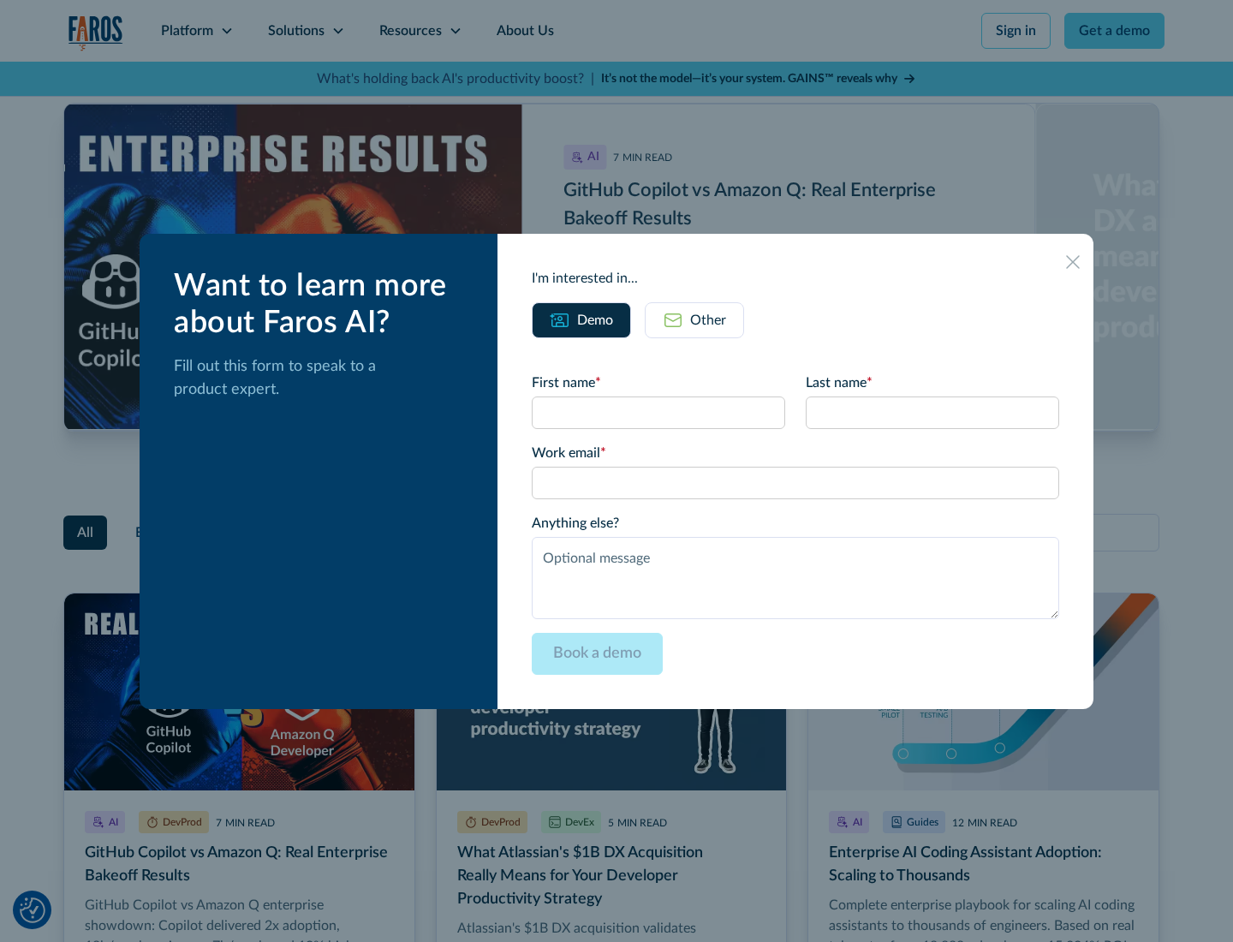
click at [694, 319] on div "Other" at bounding box center [708, 320] width 36 height 21
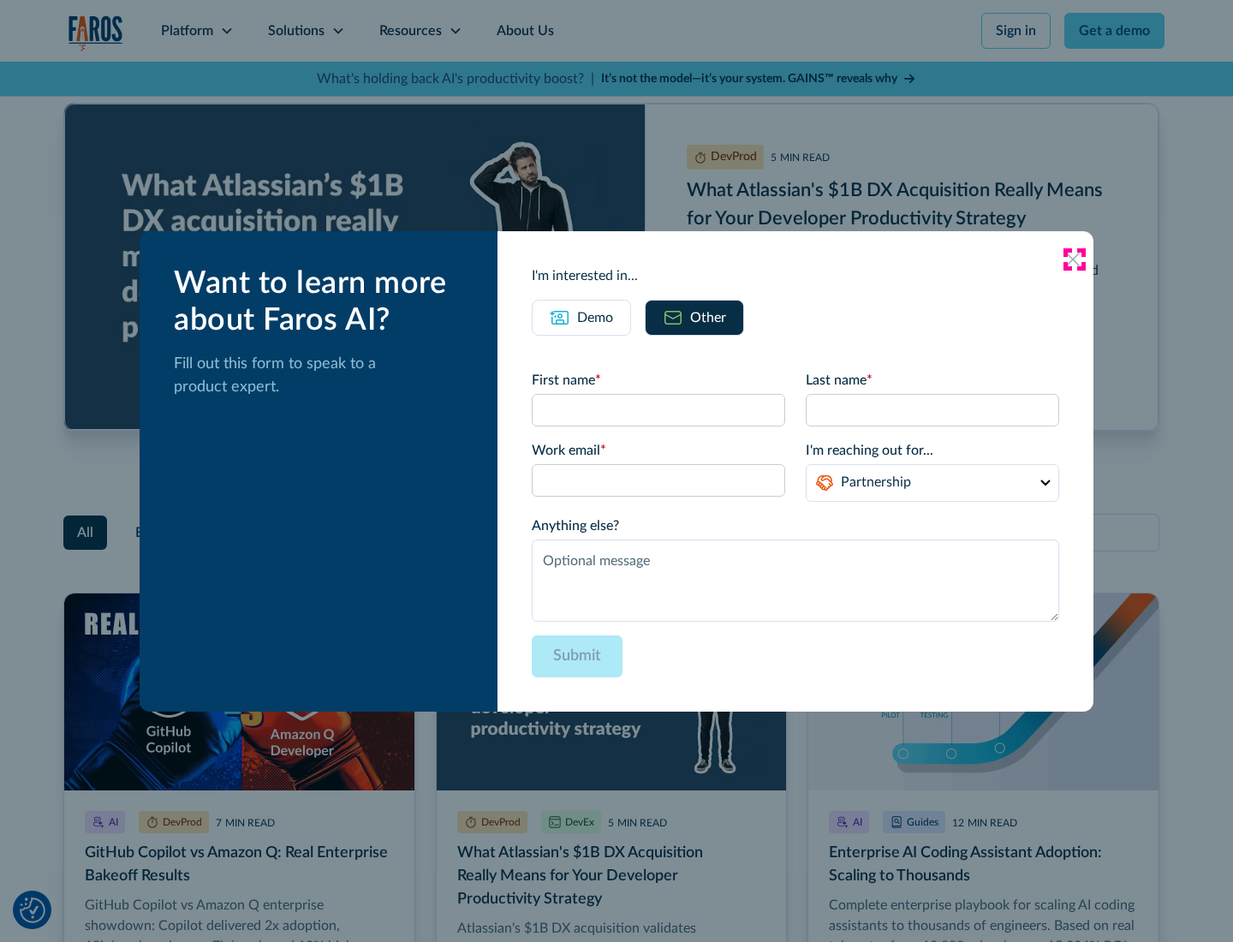
click at [1074, 259] on icon at bounding box center [1073, 260] width 14 height 14
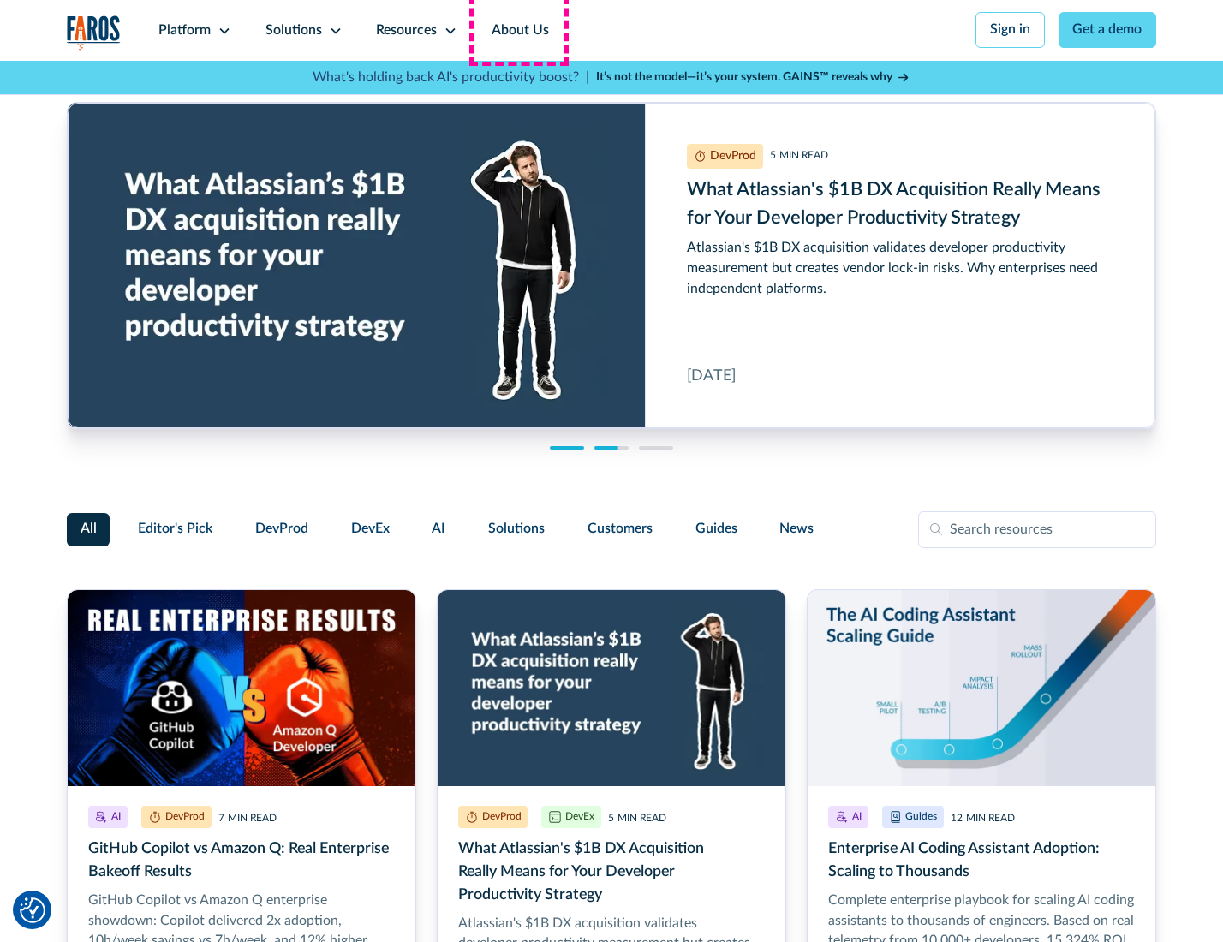
click at [518, 30] on link "About Us" at bounding box center [520, 30] width 92 height 61
